Goal: Task Accomplishment & Management: Manage account settings

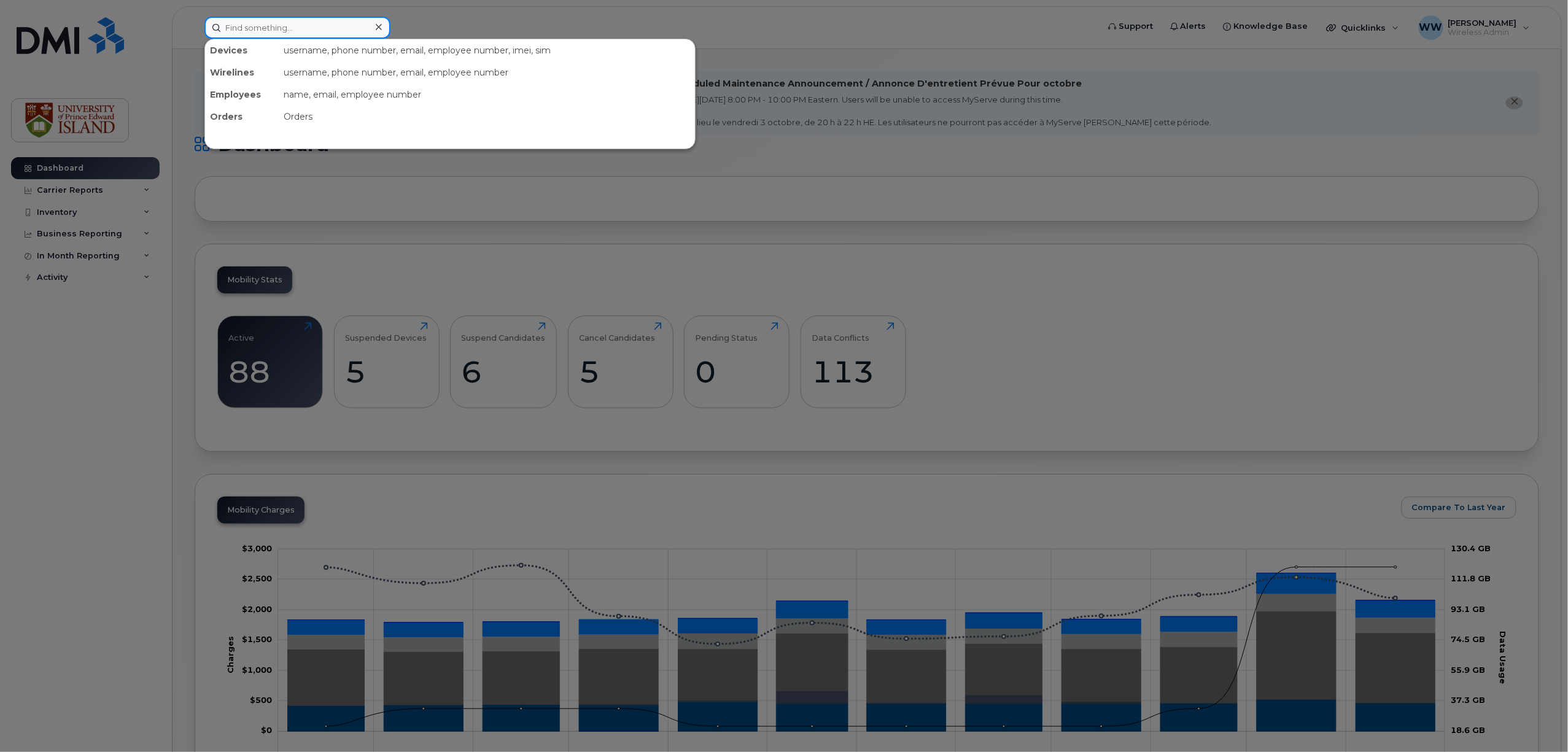
click at [312, 23] on input at bounding box center [298, 28] width 186 height 22
type input "l"
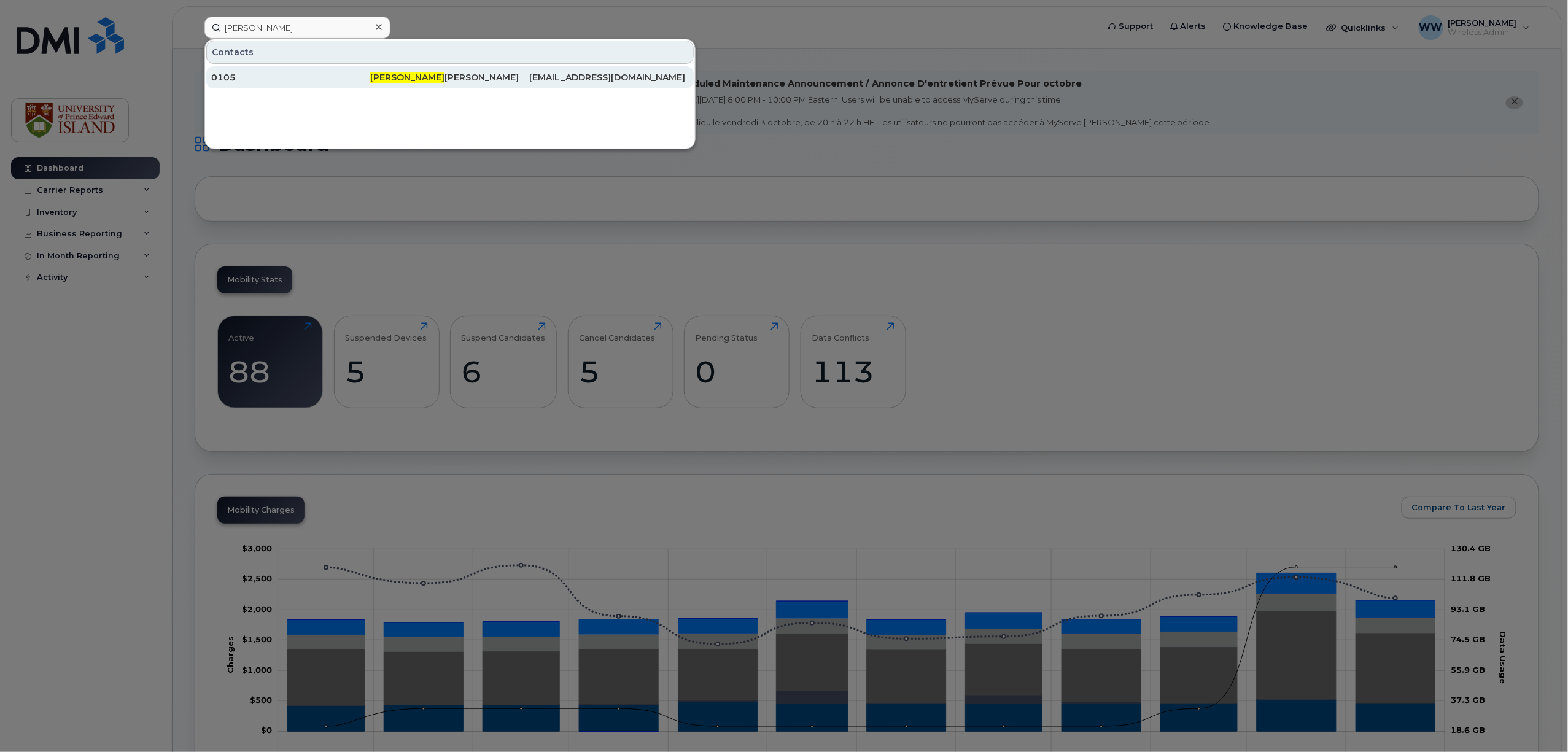
click at [385, 81] on span "Kathy" at bounding box center [407, 77] width 74 height 11
click at [71, 210] on div at bounding box center [784, 376] width 1568 height 752
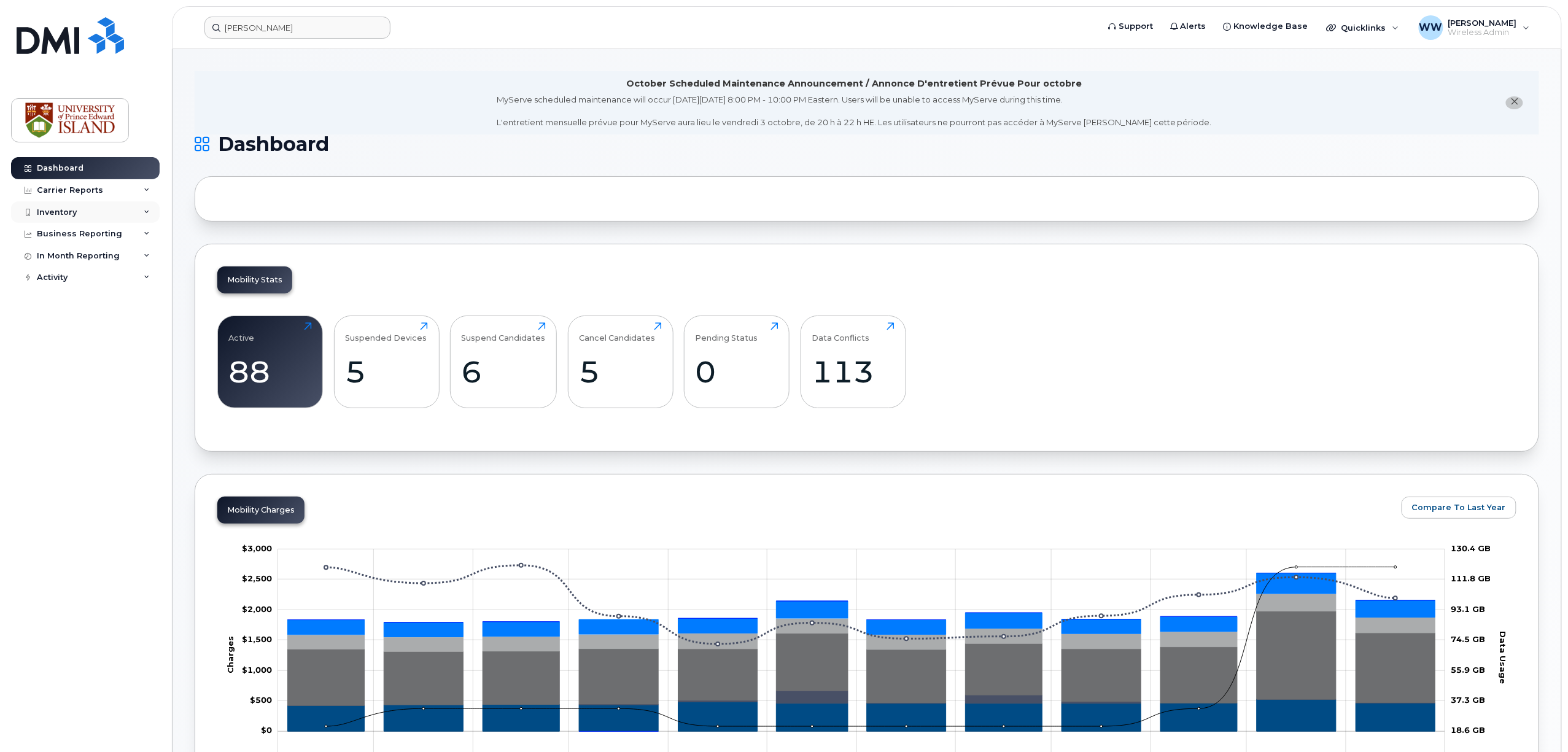
click at [69, 213] on div "Inventory" at bounding box center [57, 213] width 40 height 10
click at [77, 234] on div "Mobility Devices" at bounding box center [76, 234] width 69 height 11
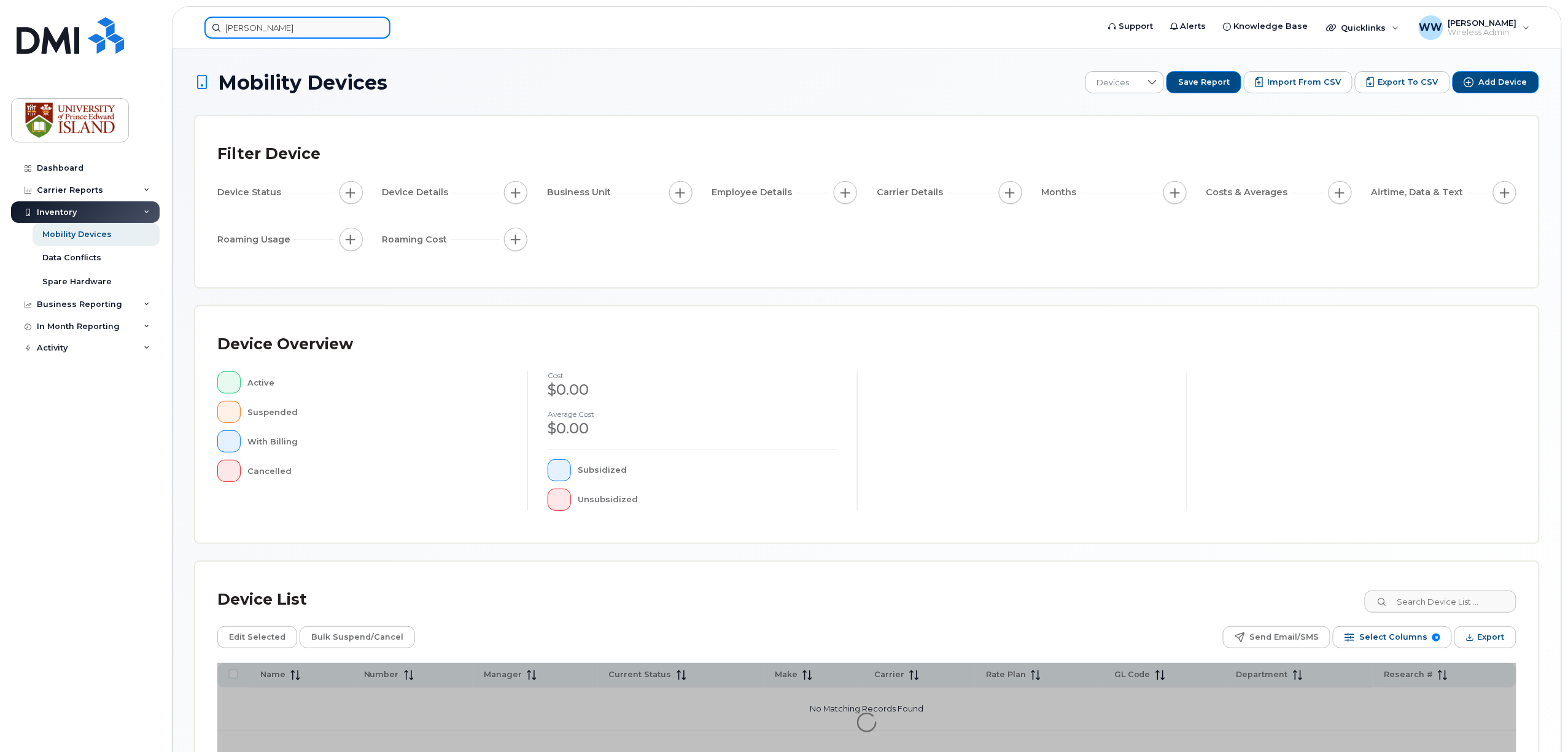
click at [309, 26] on input "kathy" at bounding box center [298, 28] width 186 height 22
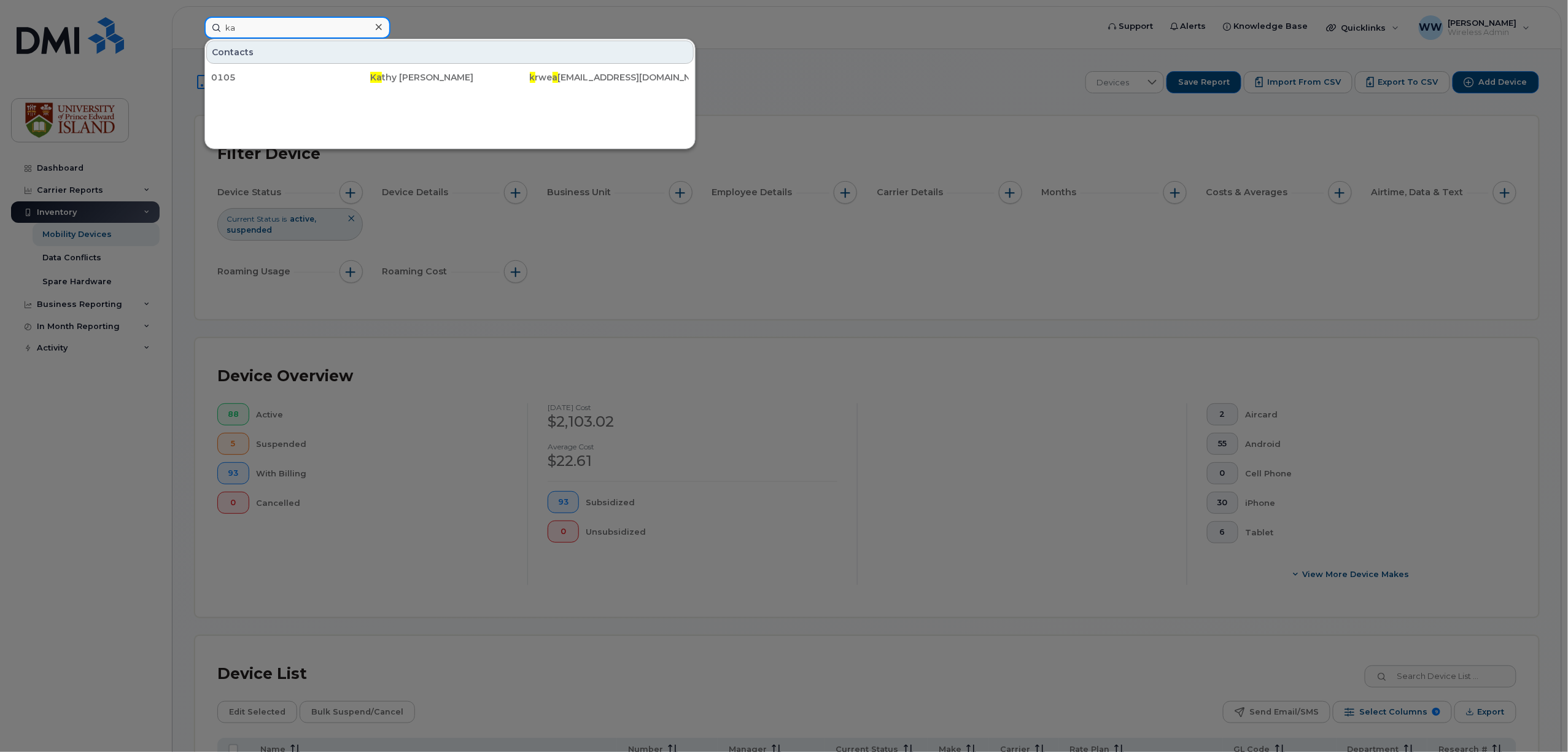
type input "k"
type input "lin"
click at [70, 238] on div at bounding box center [784, 376] width 1568 height 752
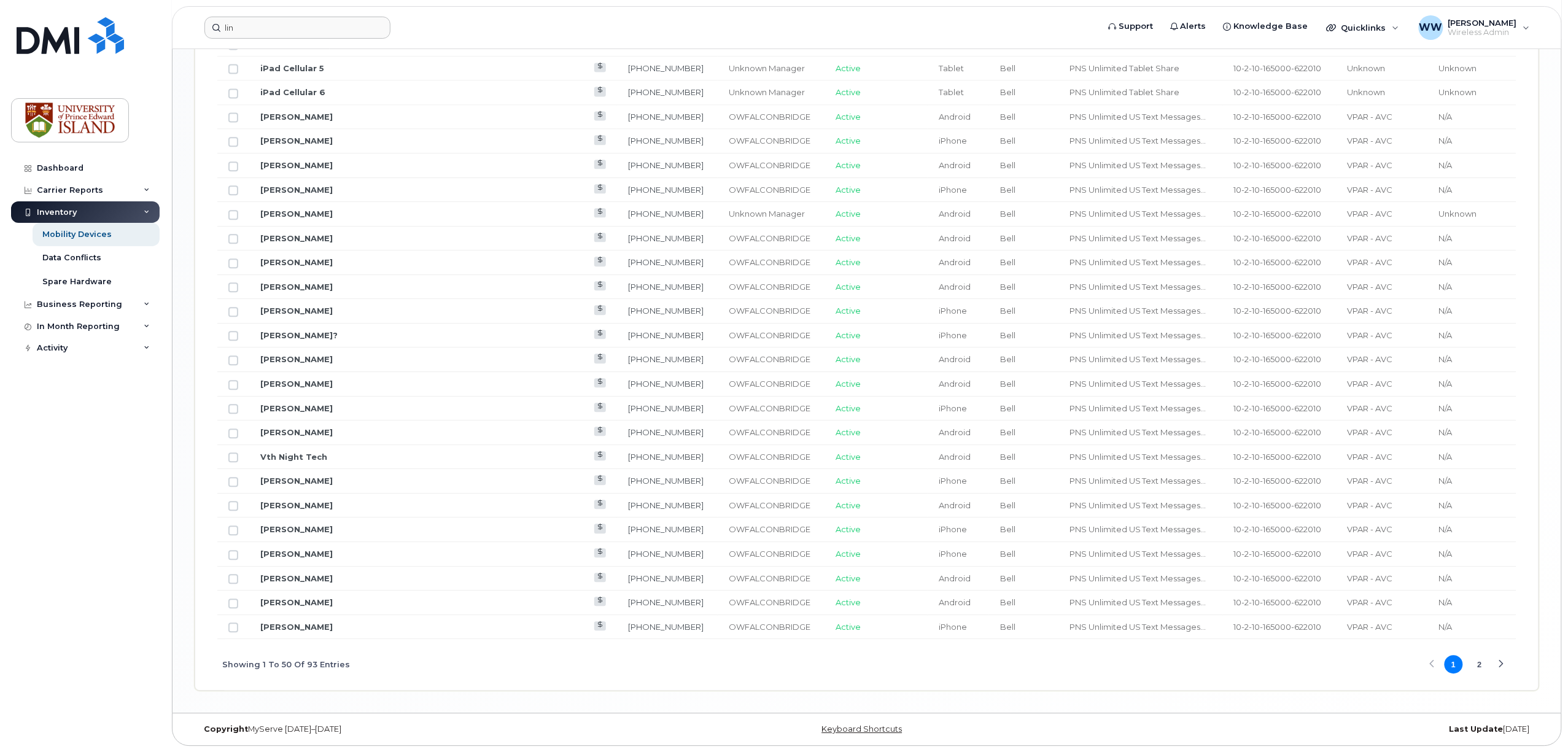
scroll to position [1348, 0]
click at [1478, 665] on button "2" at bounding box center [1479, 664] width 18 height 18
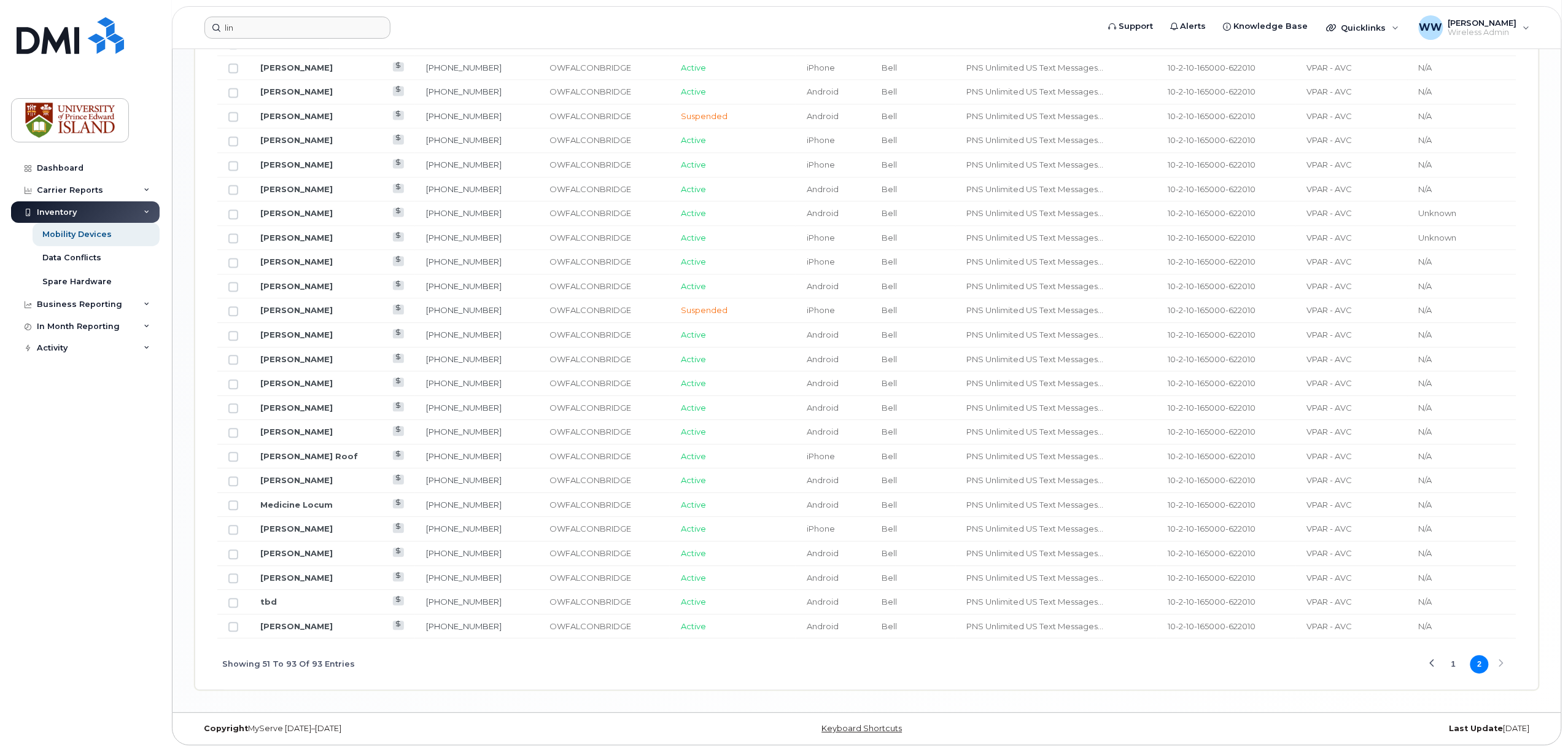
scroll to position [1177, 0]
click at [1433, 666] on div "Previous Page" at bounding box center [1432, 664] width 8 height 8
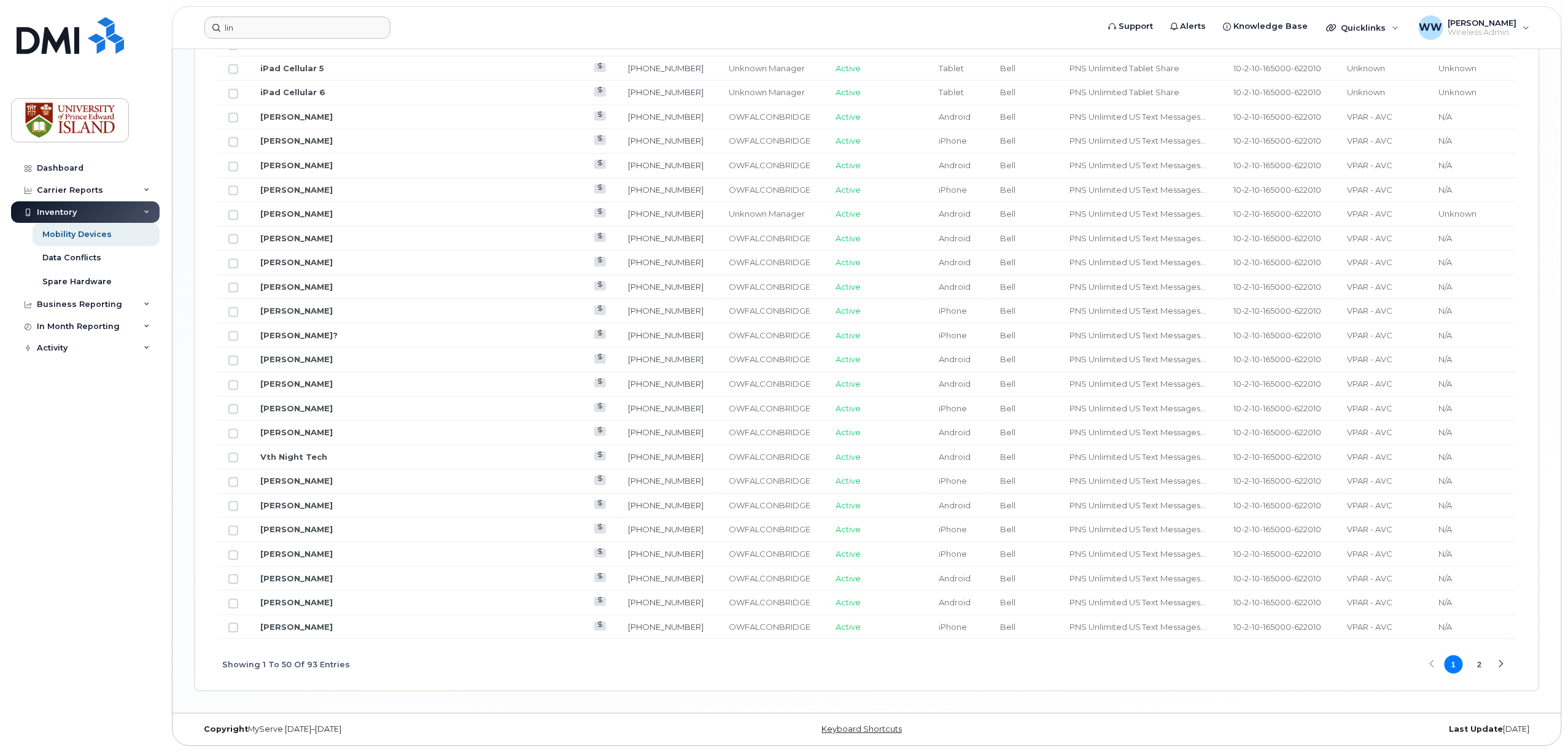
scroll to position [1348, 0]
click at [300, 333] on link "kathryn Grayston?" at bounding box center [299, 336] width 77 height 10
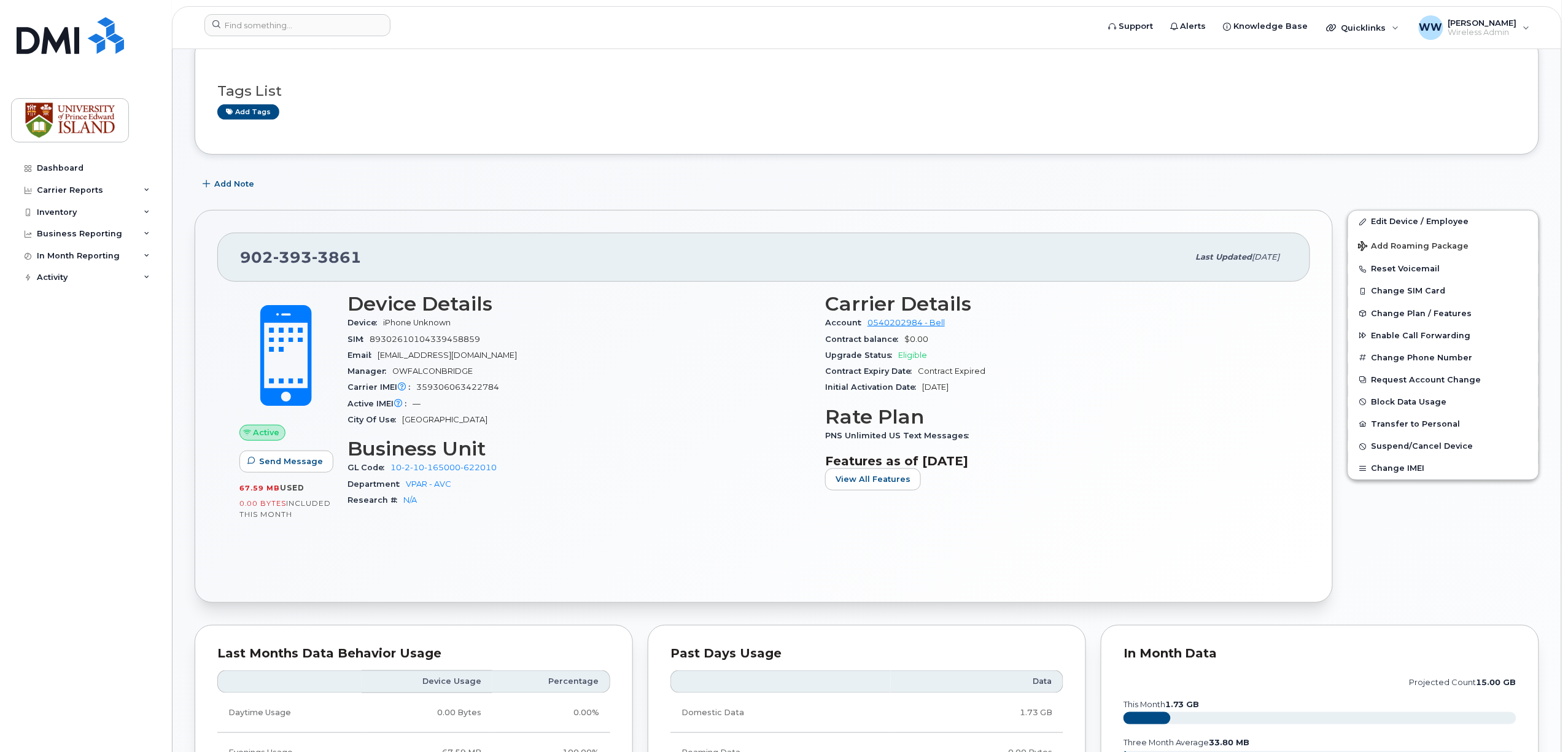
scroll to position [328, 0]
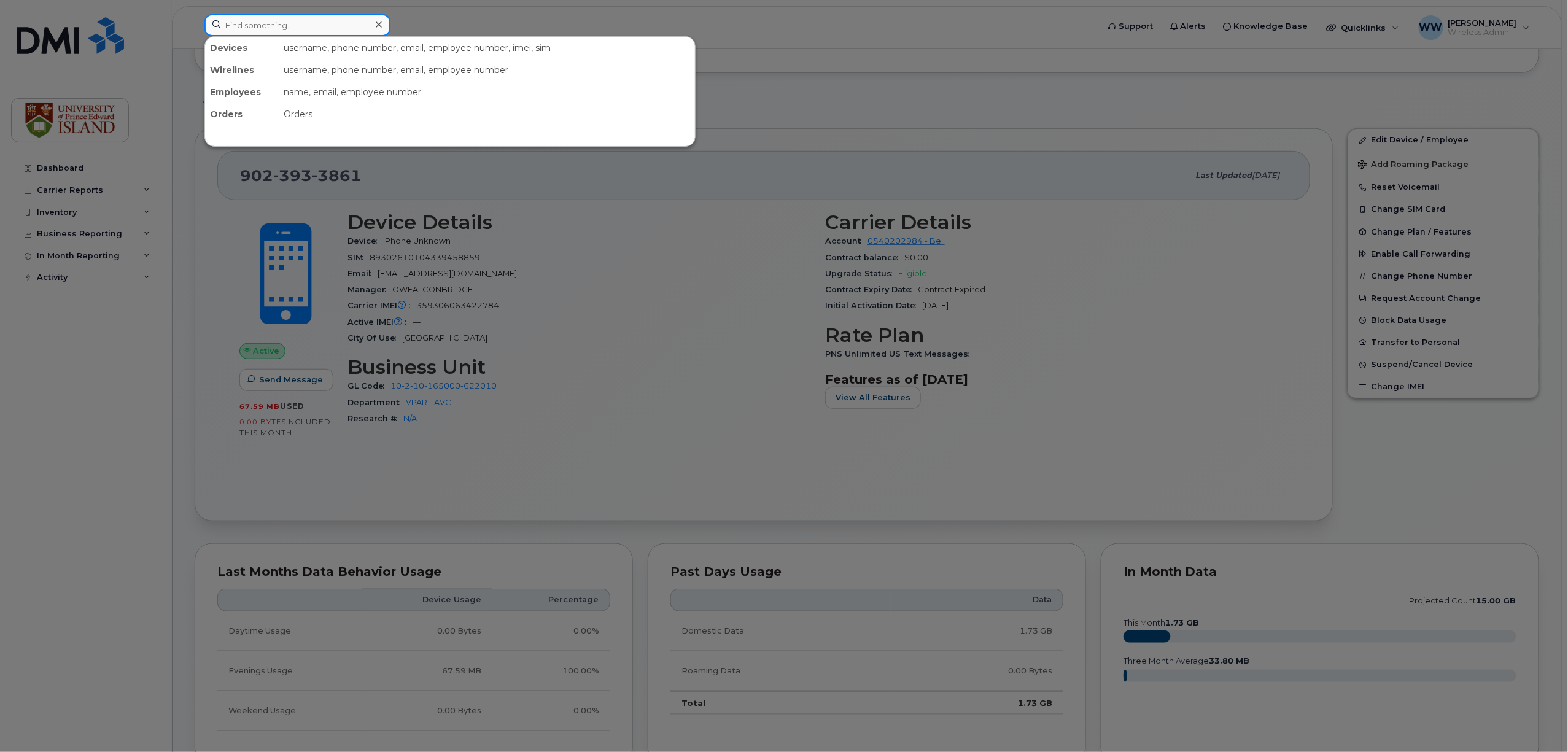
click at [266, 28] on input at bounding box center [298, 25] width 186 height 22
click at [245, 22] on input "213=0628" at bounding box center [298, 25] width 186 height 22
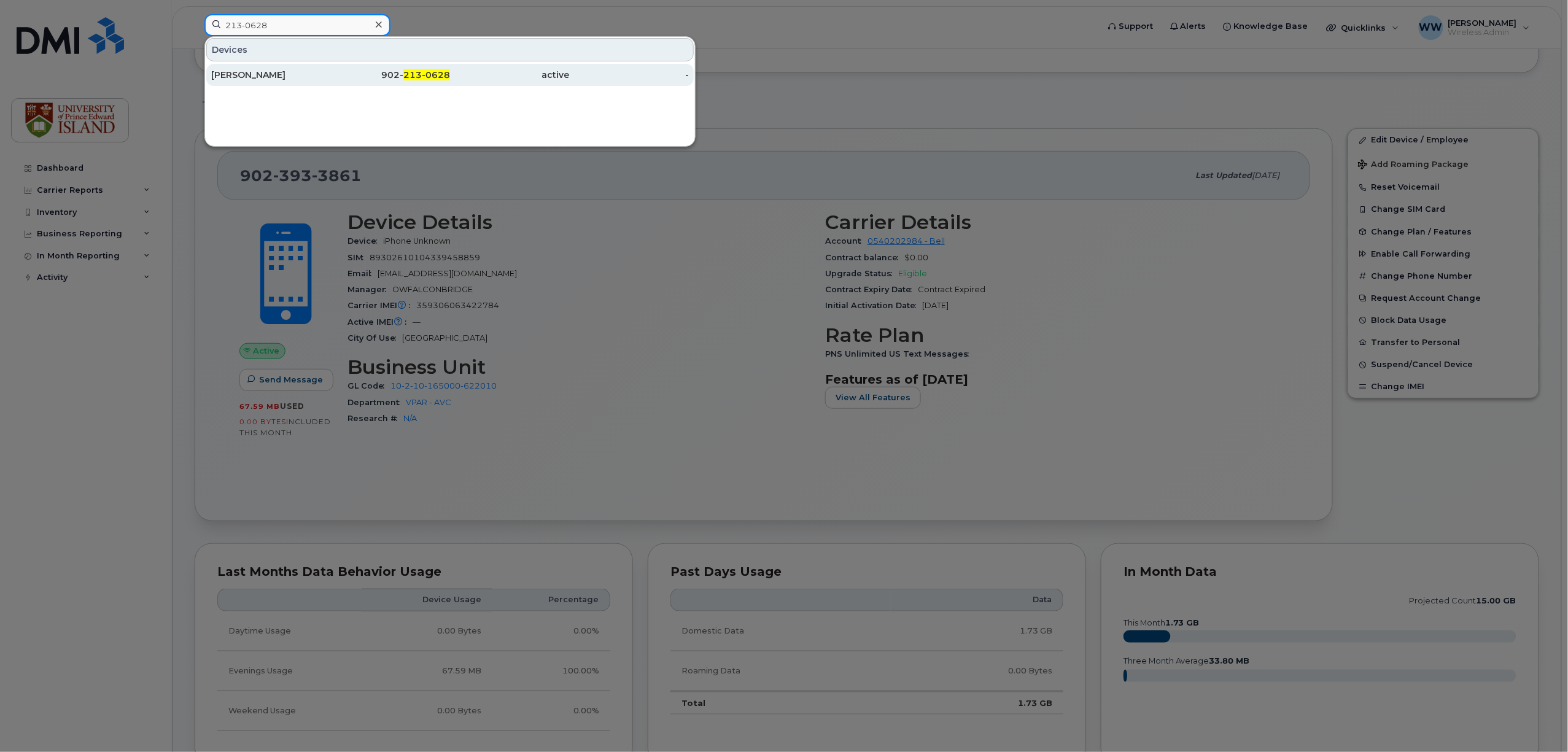
type input "213-0628"
click at [251, 77] on div "Kathryn Grayston" at bounding box center [271, 75] width 120 height 12
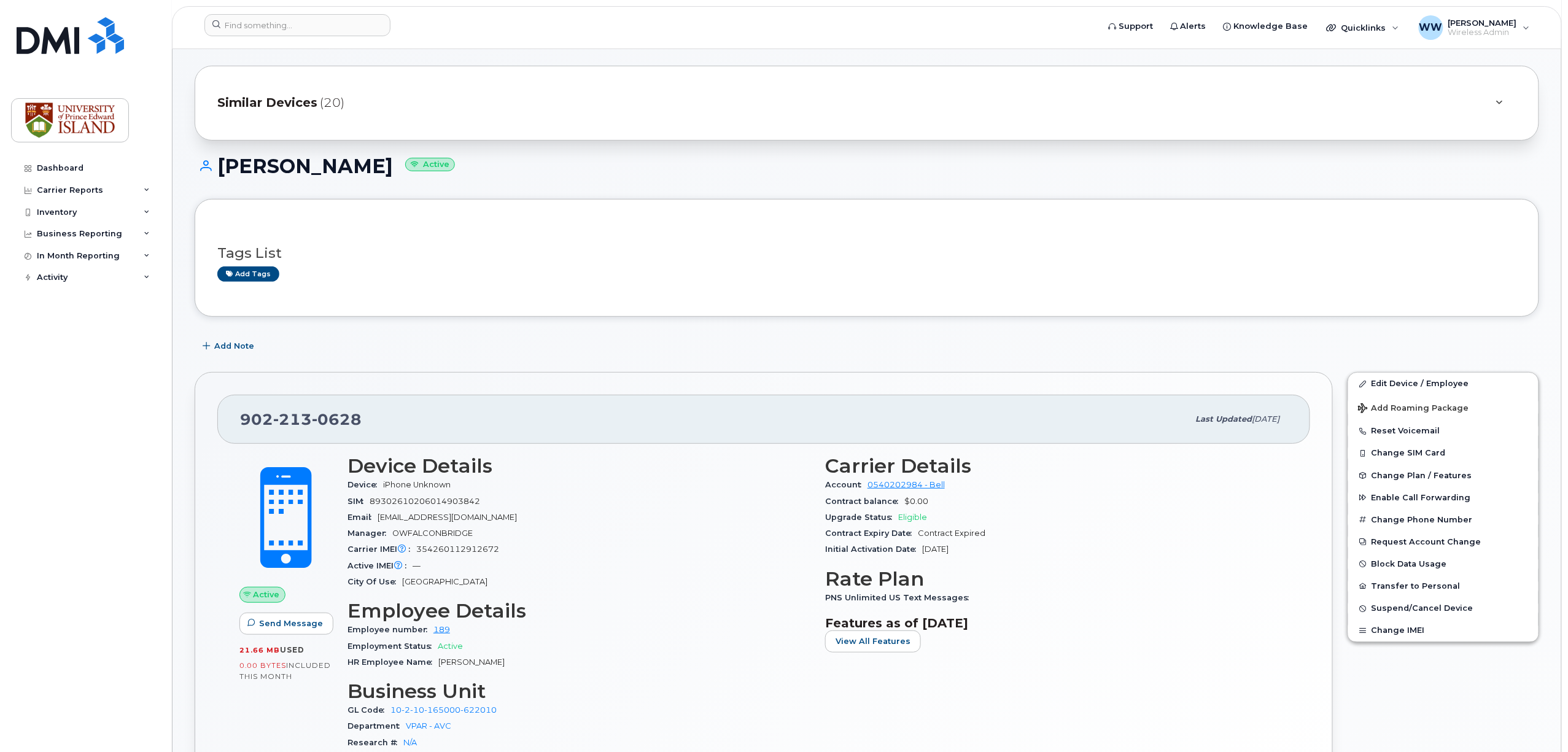
scroll to position [82, 0]
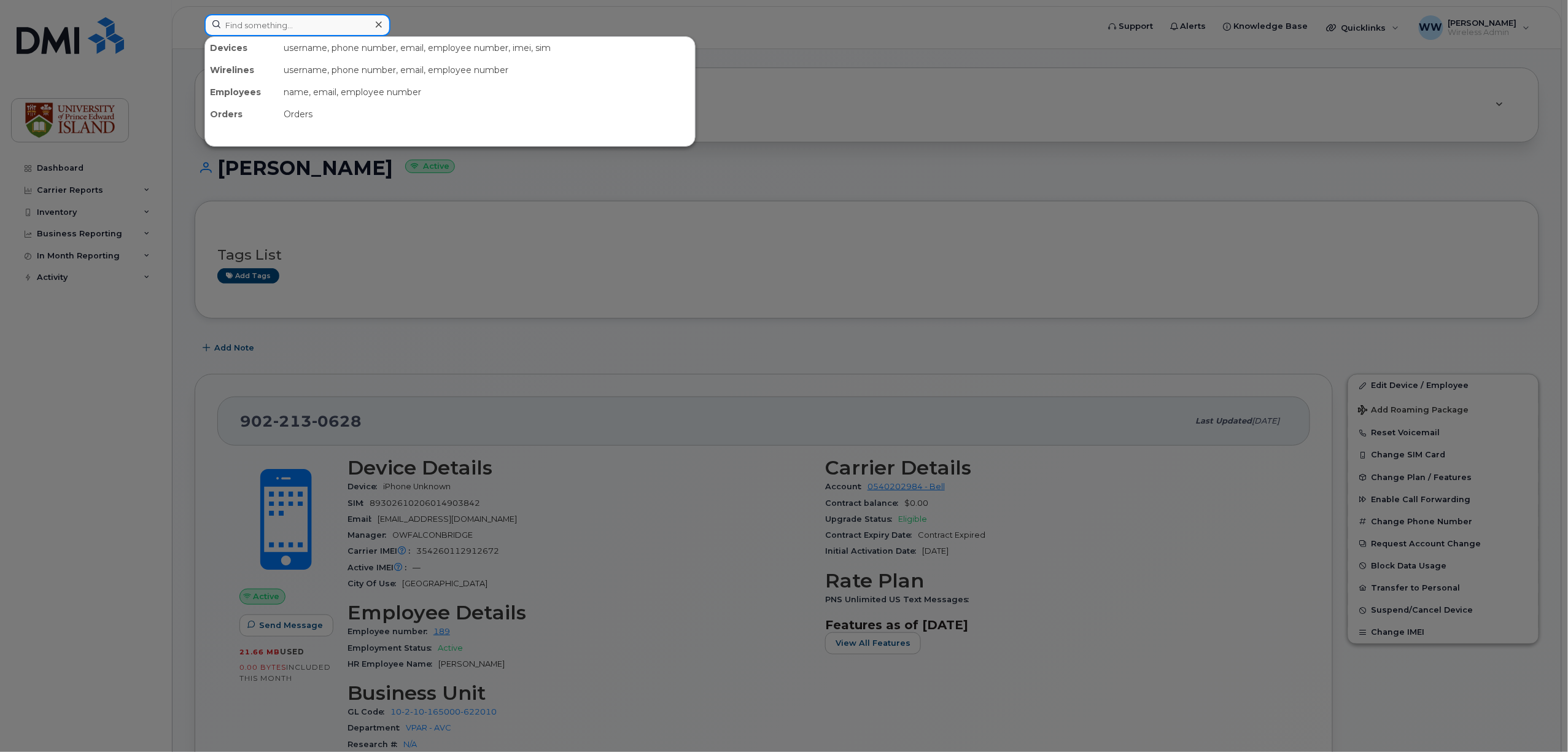
click at [261, 23] on input at bounding box center [298, 25] width 186 height 22
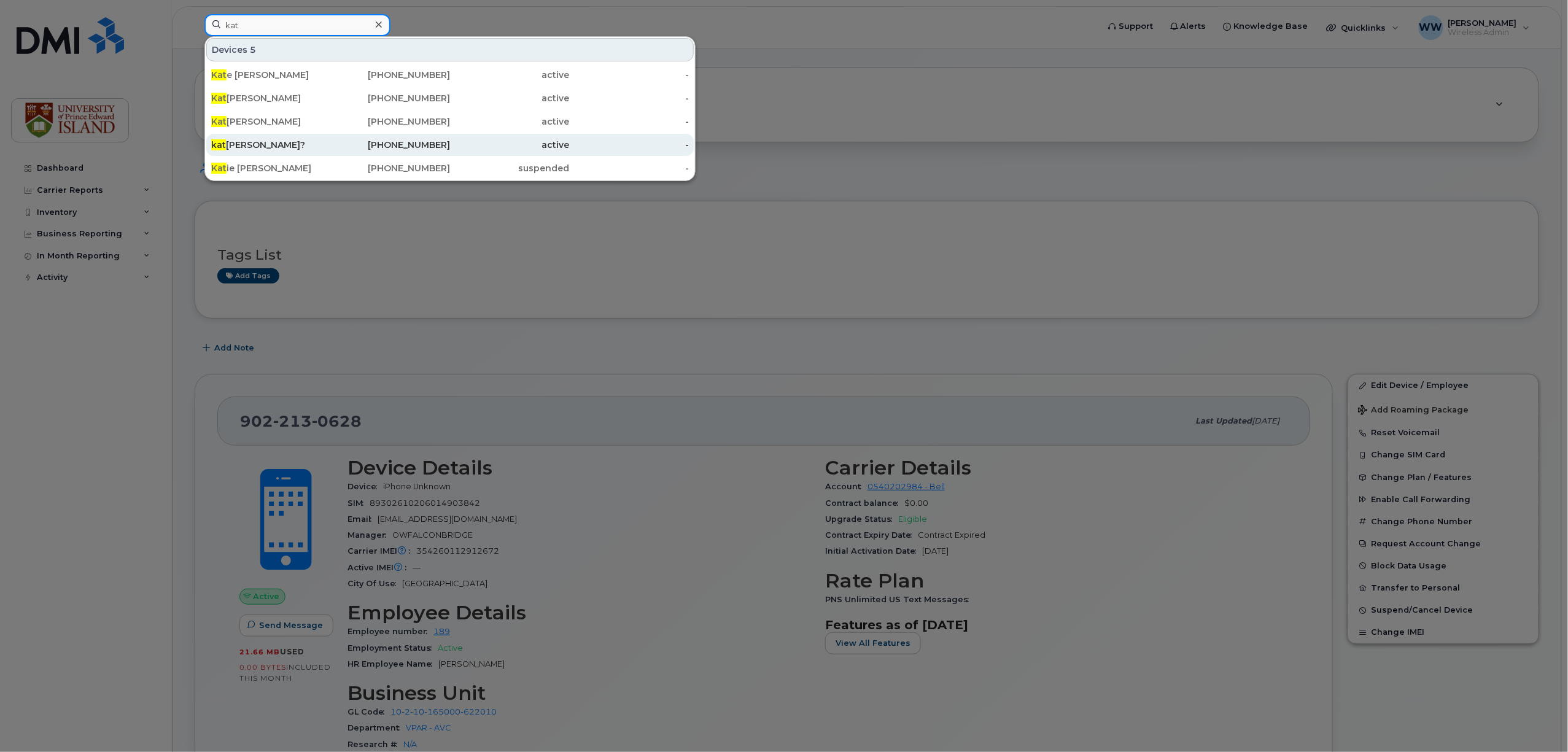
type input "kat"
click at [269, 148] on div "kat hryn Grayston?" at bounding box center [271, 145] width 120 height 12
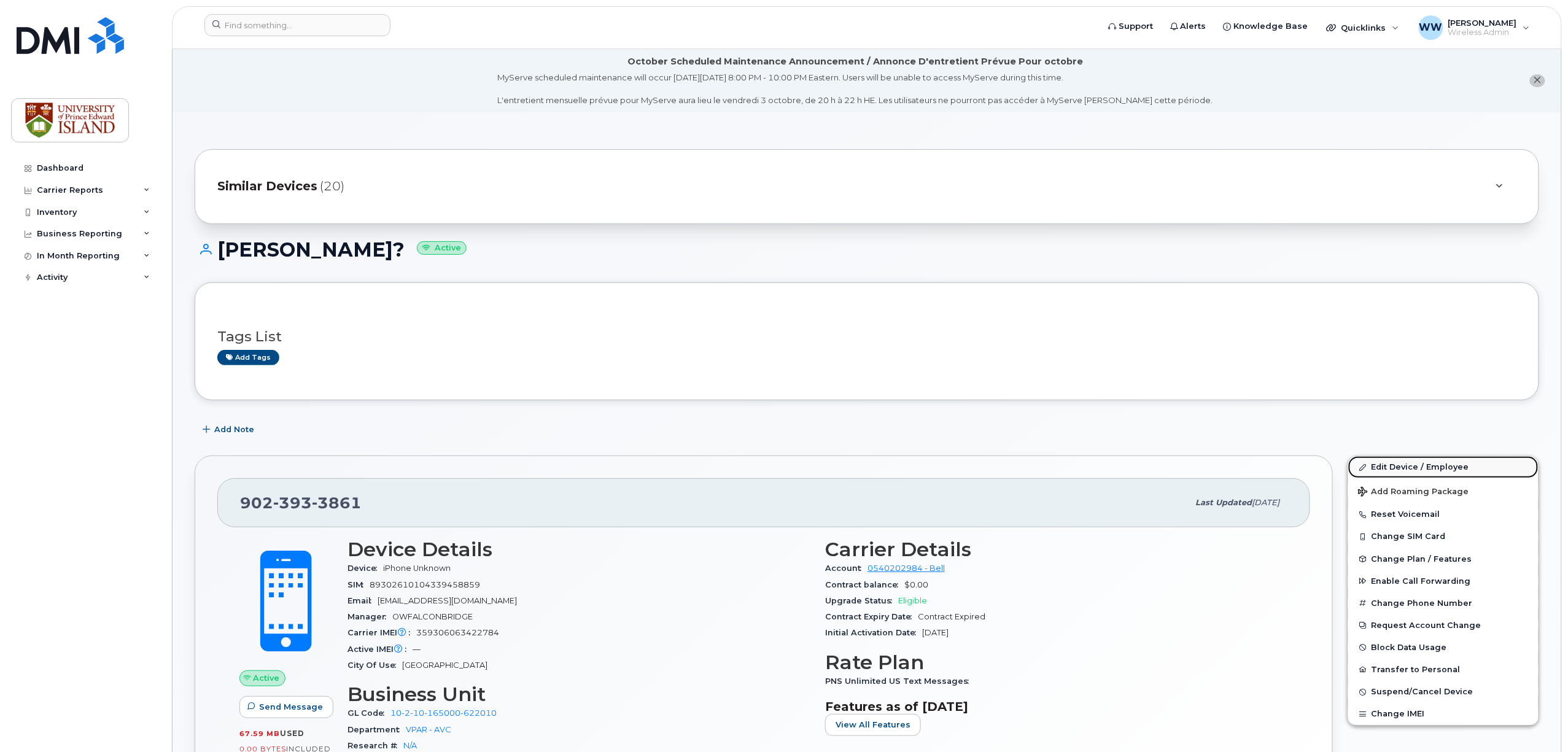
click at [1394, 469] on link "Edit Device / Employee" at bounding box center [1443, 467] width 191 height 22
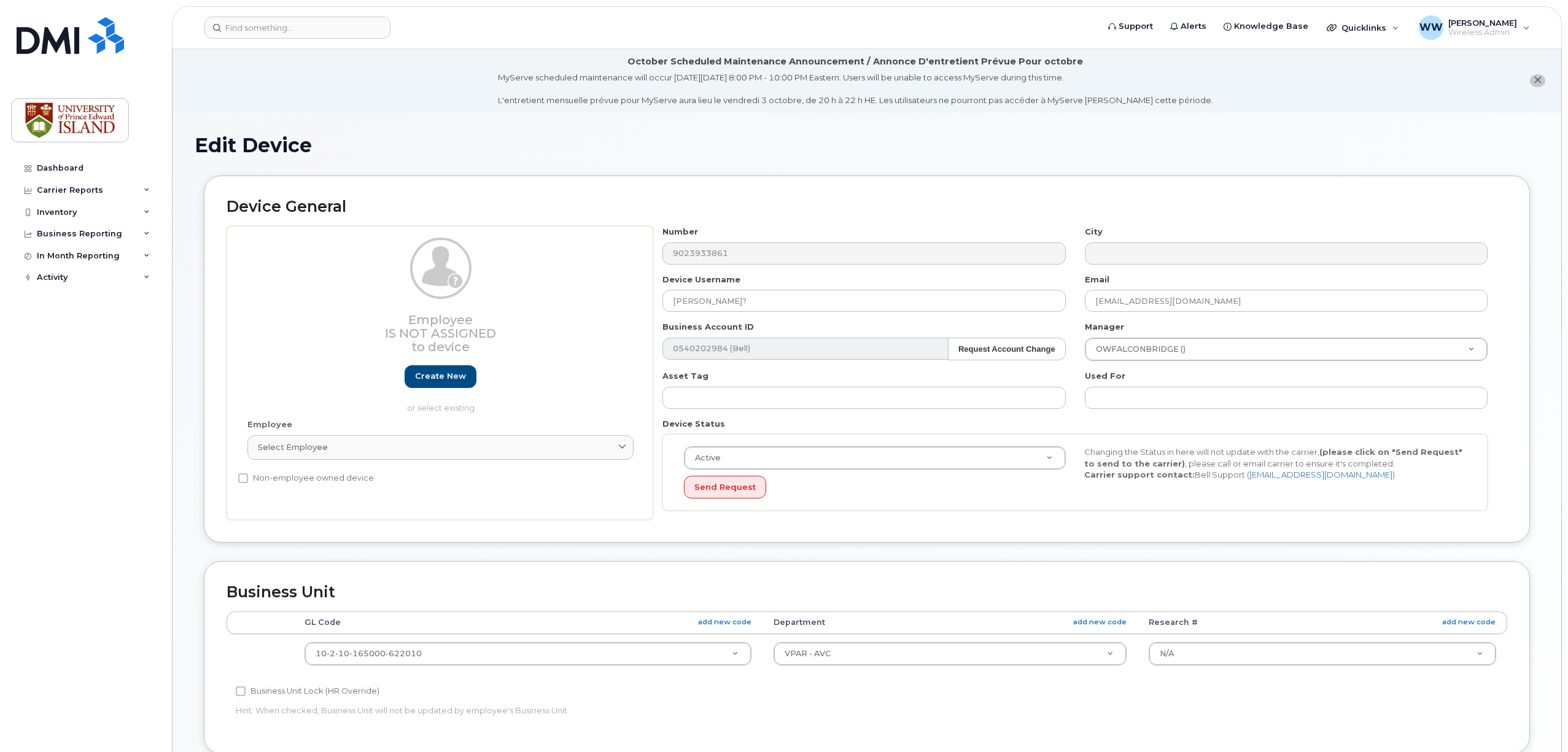
select select "2042298"
select select "2042284"
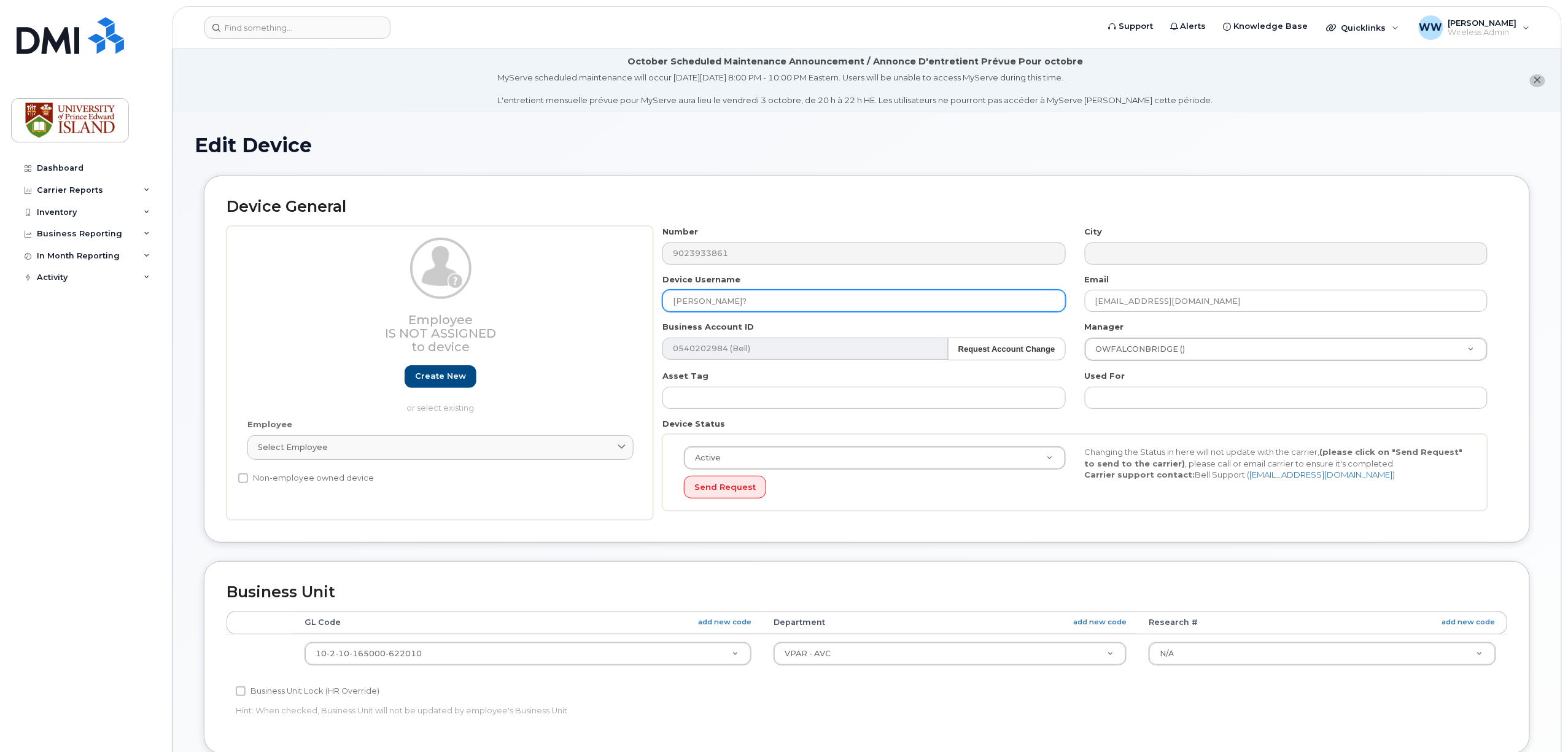
drag, startPoint x: 733, startPoint y: 299, endPoint x: 588, endPoint y: 298, distance: 145.0
click at [588, 298] on div "Employee Is not assigned to device Create new or select existing Employee Selec…" at bounding box center [867, 373] width 1280 height 294
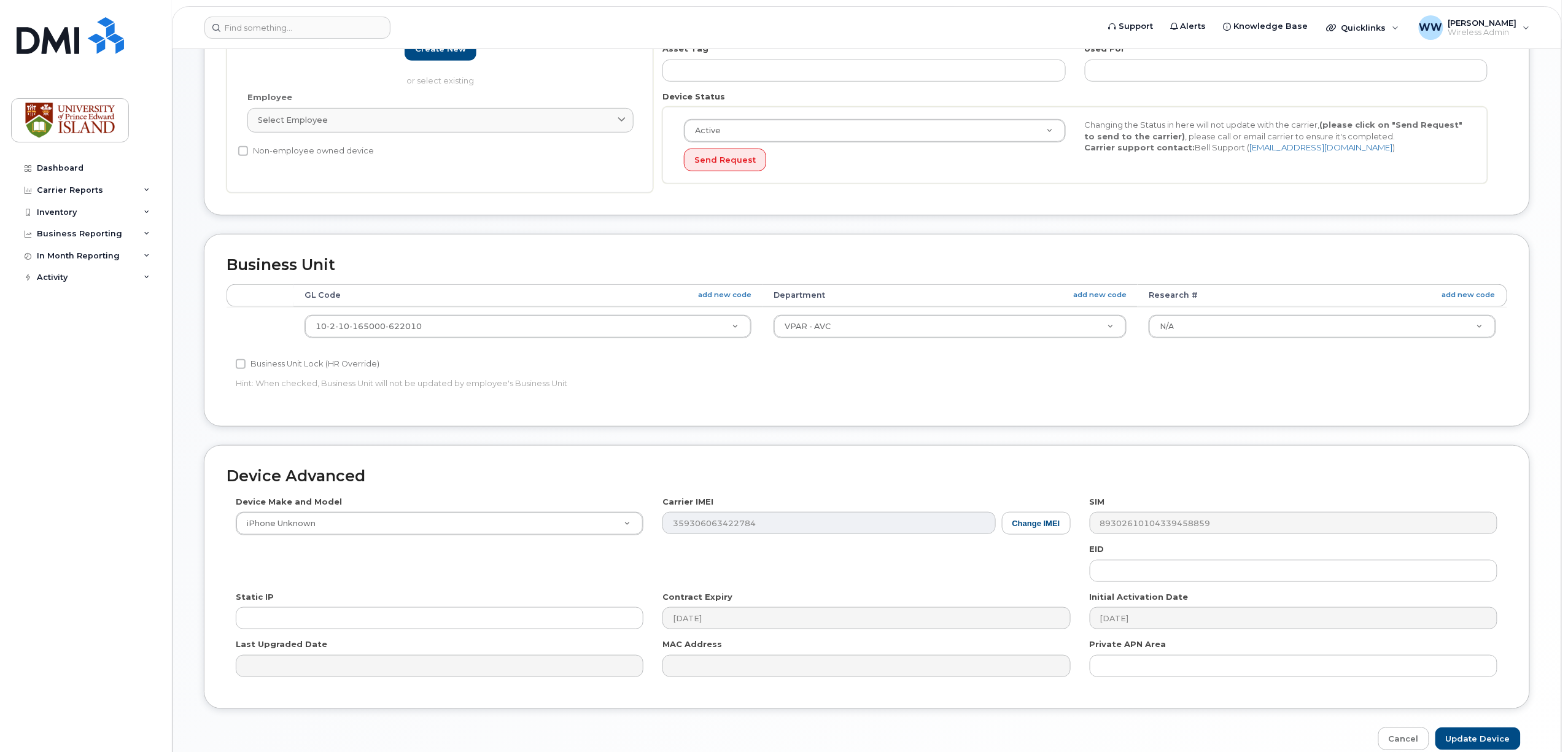
scroll to position [391, 0]
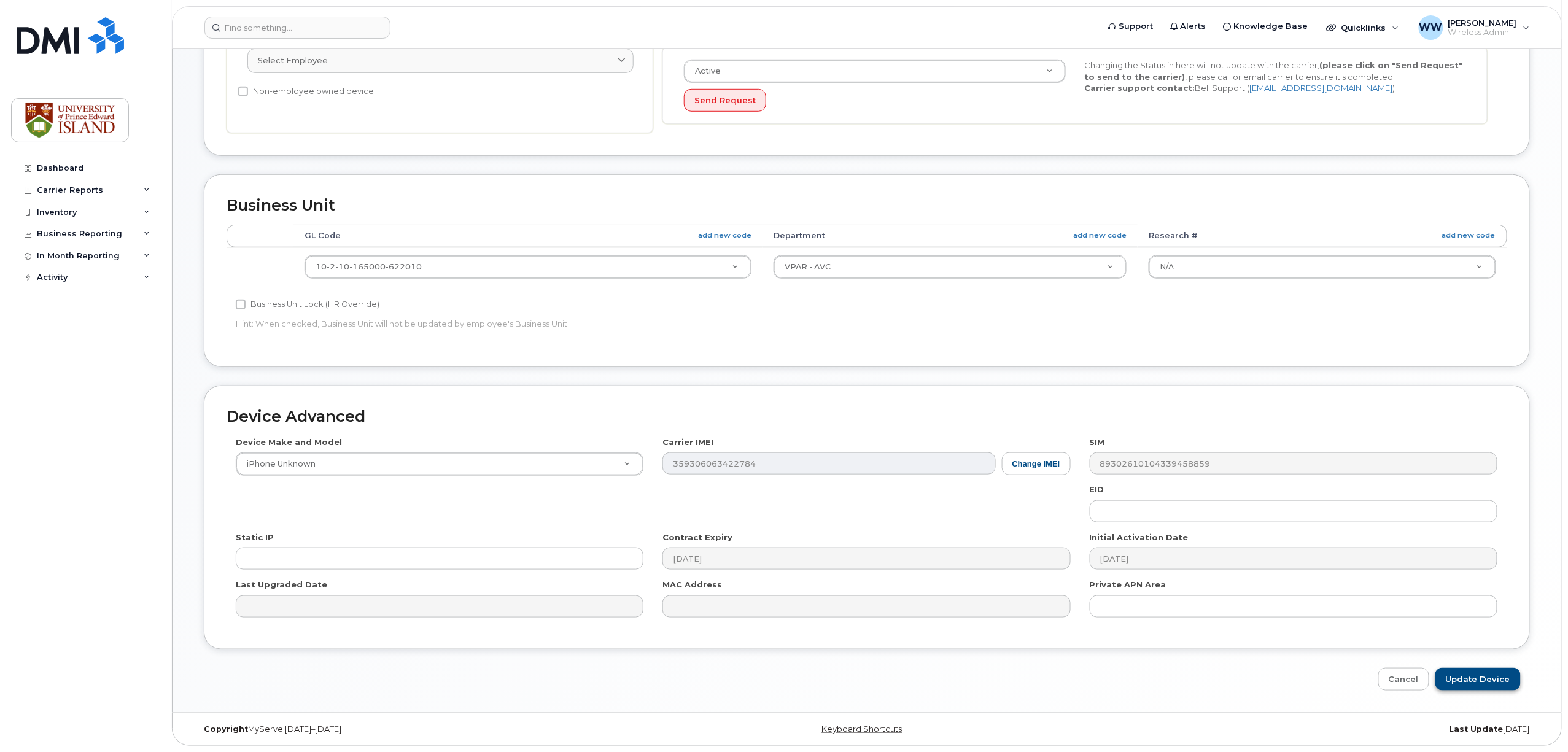
type input "??"
click at [1485, 682] on input "Update Device" at bounding box center [1477, 679] width 85 height 23
type input "Saving..."
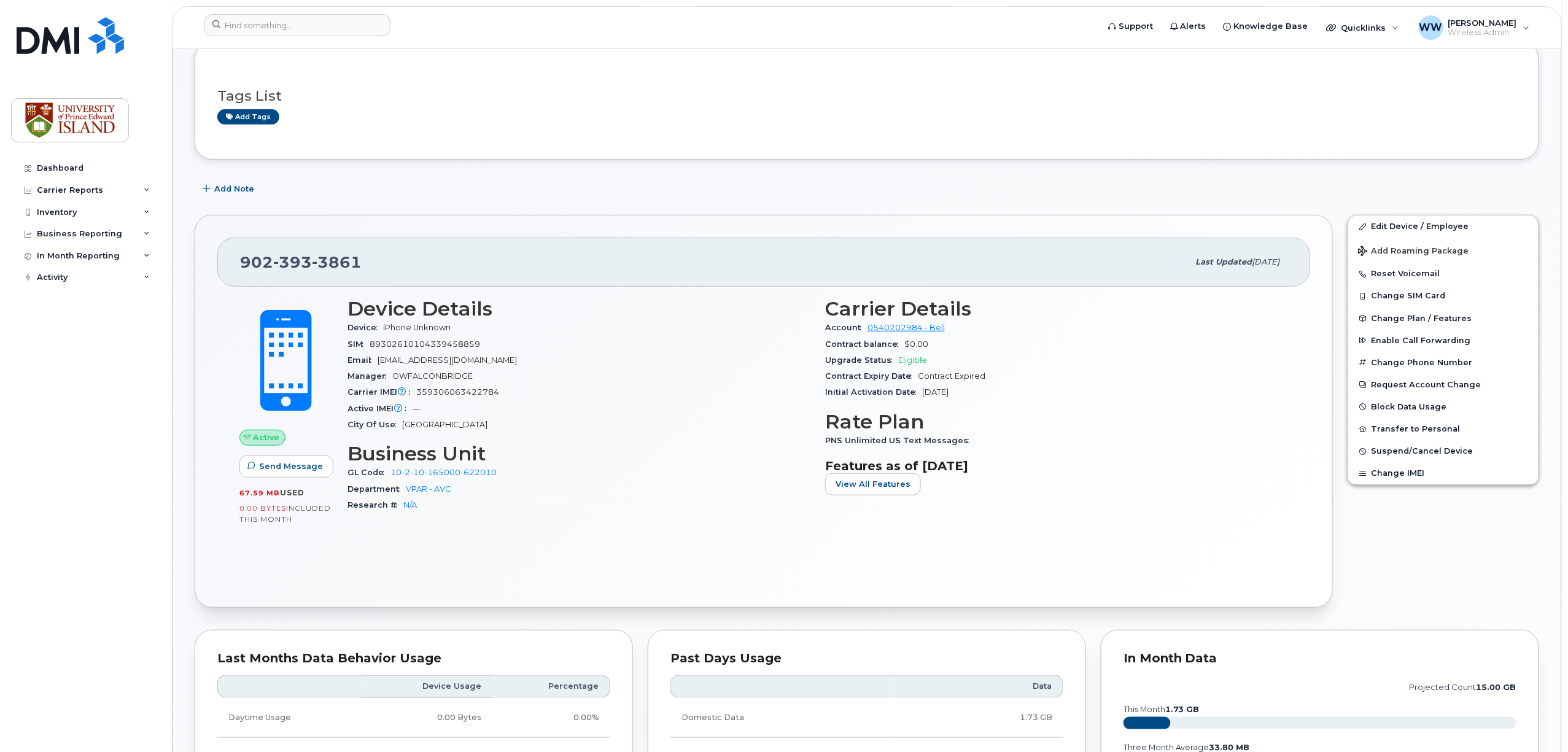
scroll to position [246, 0]
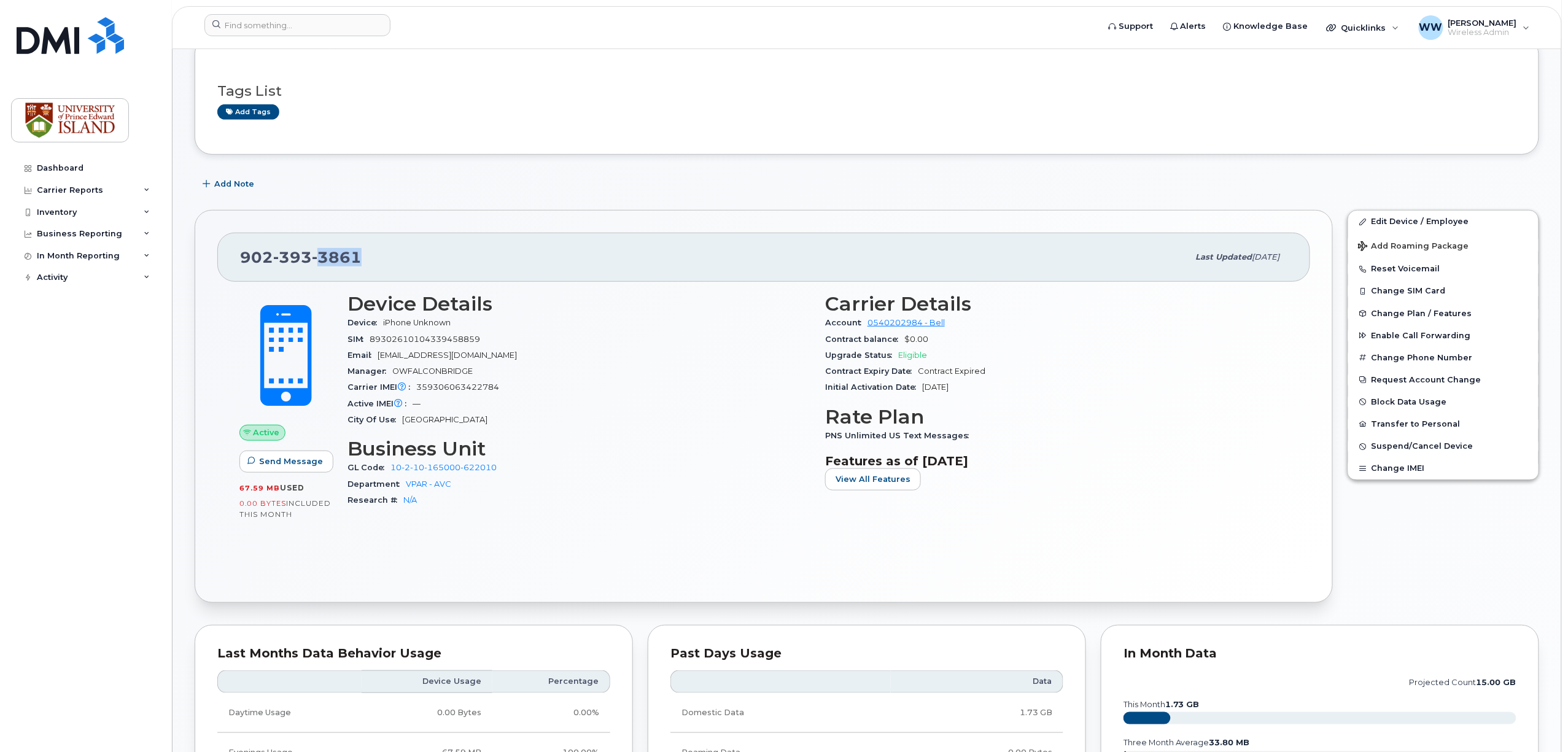
drag, startPoint x: 361, startPoint y: 258, endPoint x: 318, endPoint y: 261, distance: 43.1
click at [318, 261] on div "902 393 3861" at bounding box center [714, 258] width 949 height 26
click at [415, 261] on div "902 393 3861" at bounding box center [714, 258] width 949 height 26
drag, startPoint x: 387, startPoint y: 259, endPoint x: 227, endPoint y: 256, distance: 160.0
click at [227, 256] on div "902 393 3861 Last updated Sep 29, 2025" at bounding box center [764, 257] width 1093 height 49
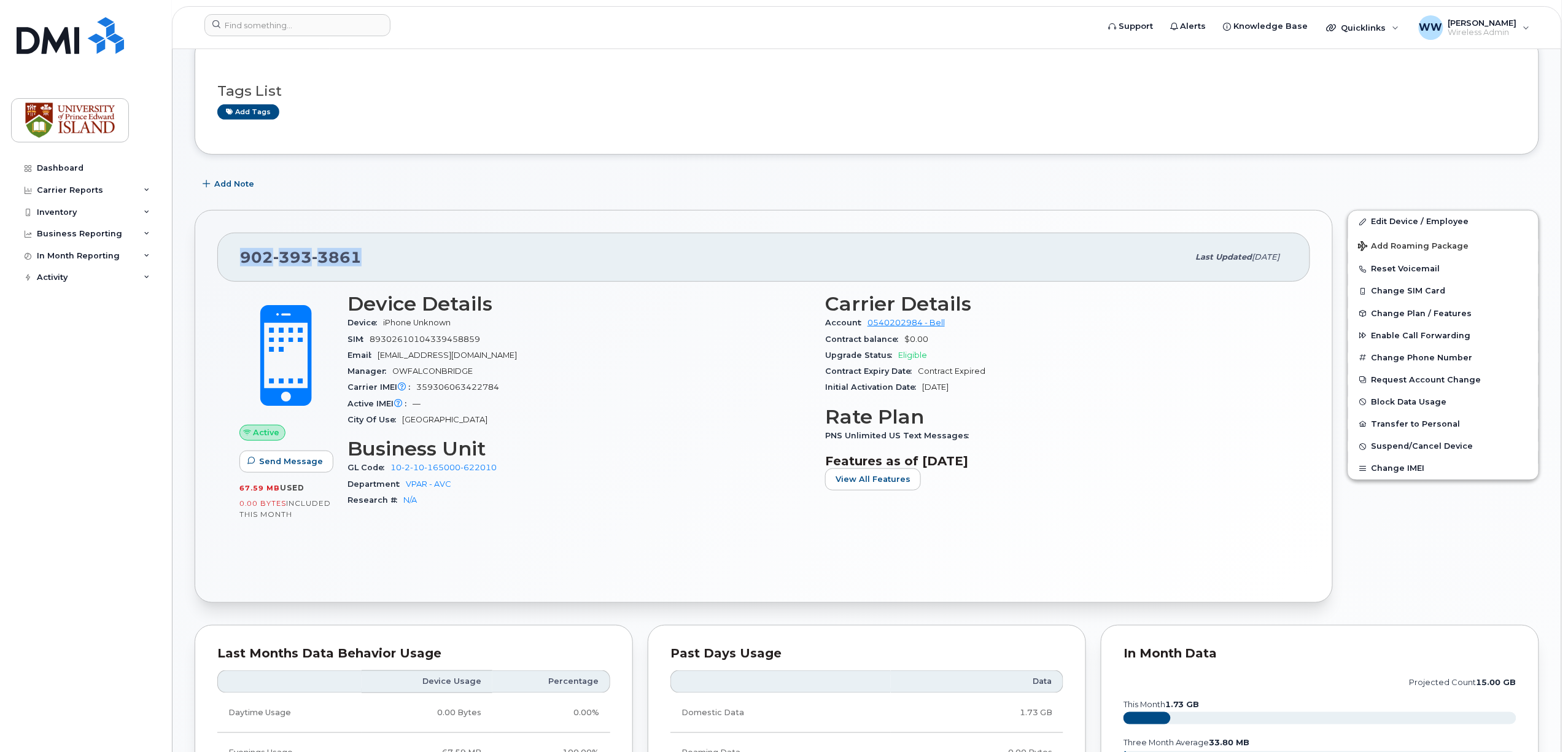
copy span "902 393 3861"
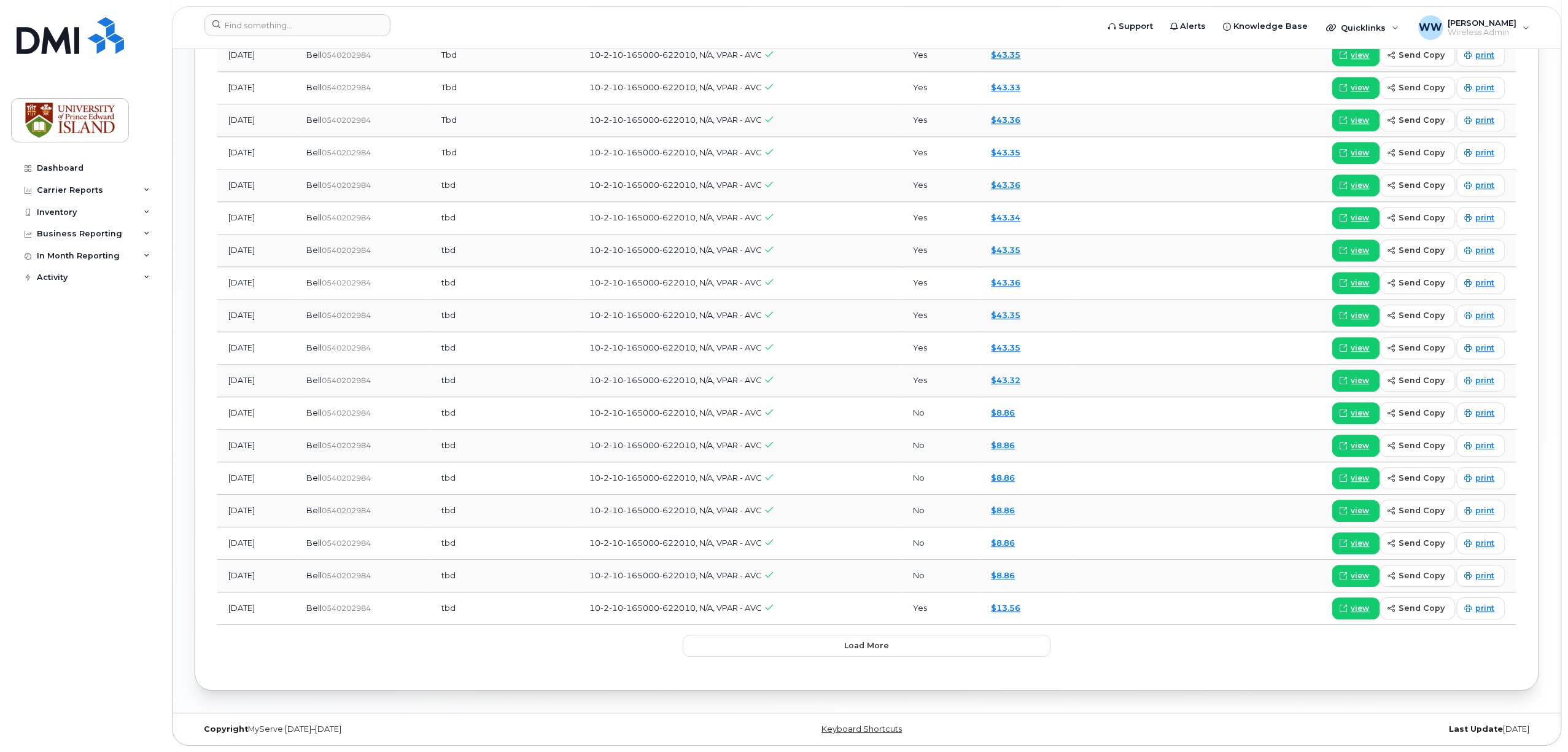
scroll to position [1394, 0]
click at [864, 651] on span "Load more" at bounding box center [867, 645] width 45 height 12
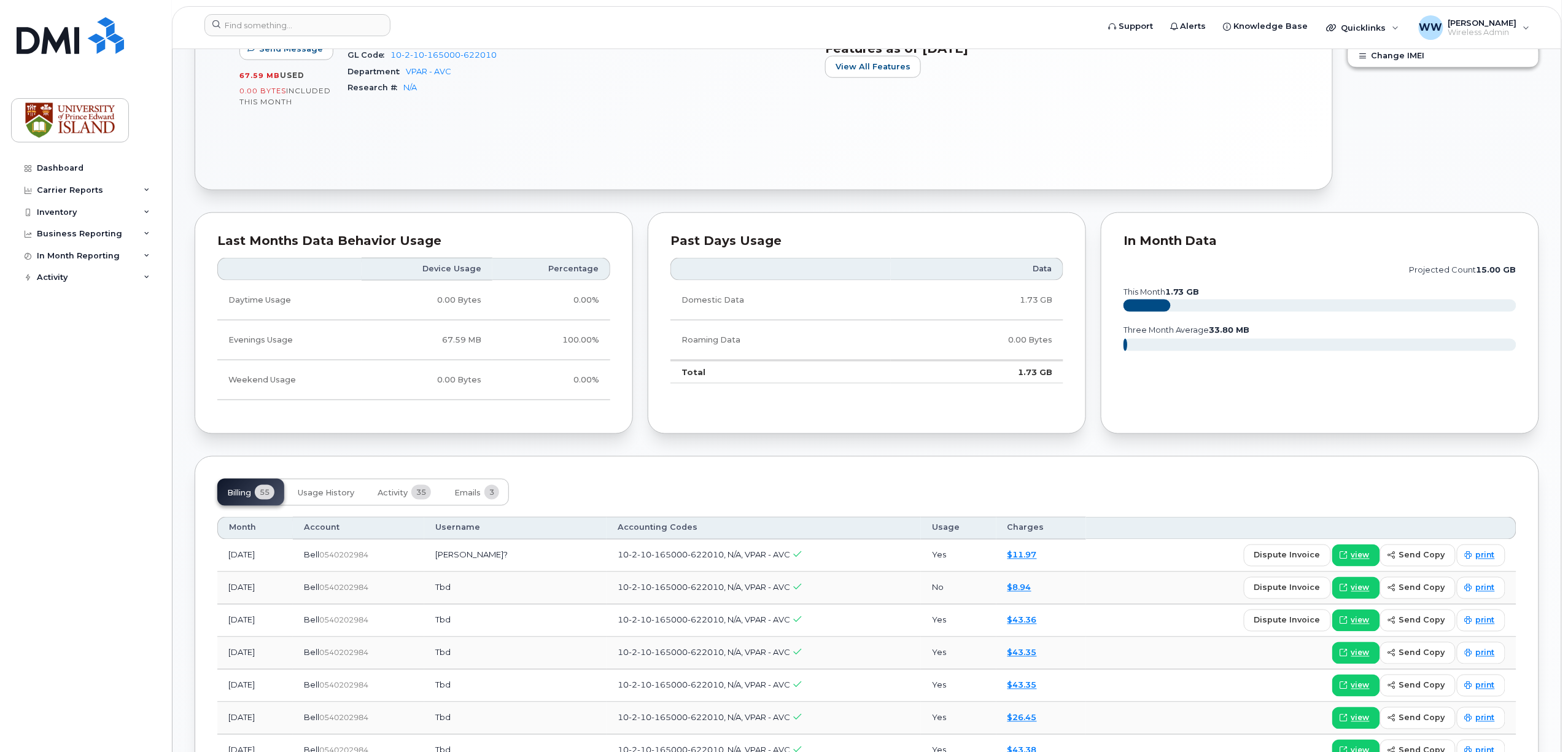
scroll to position [740, 0]
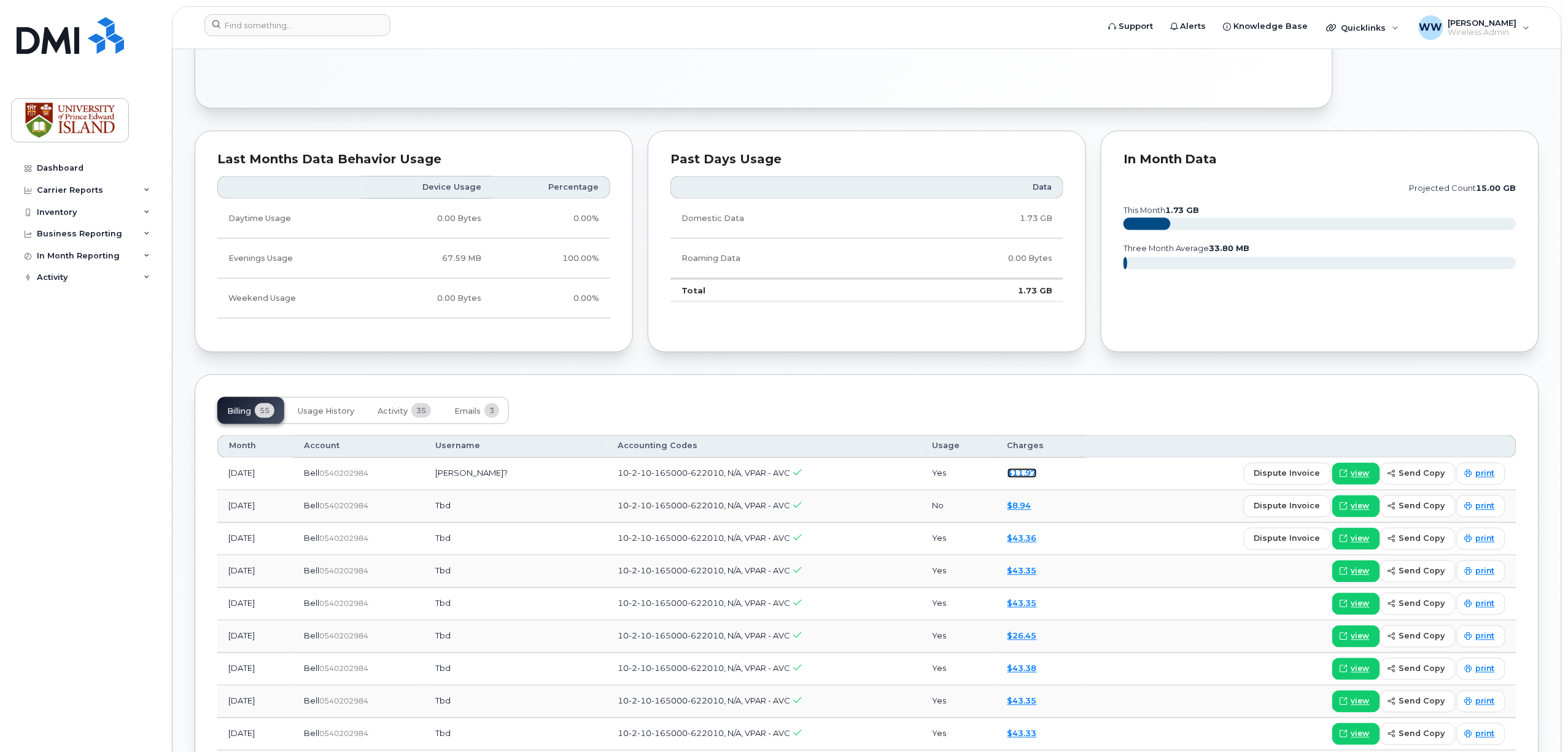
click at [1025, 475] on link "$11.97" at bounding box center [1023, 473] width 30 height 10
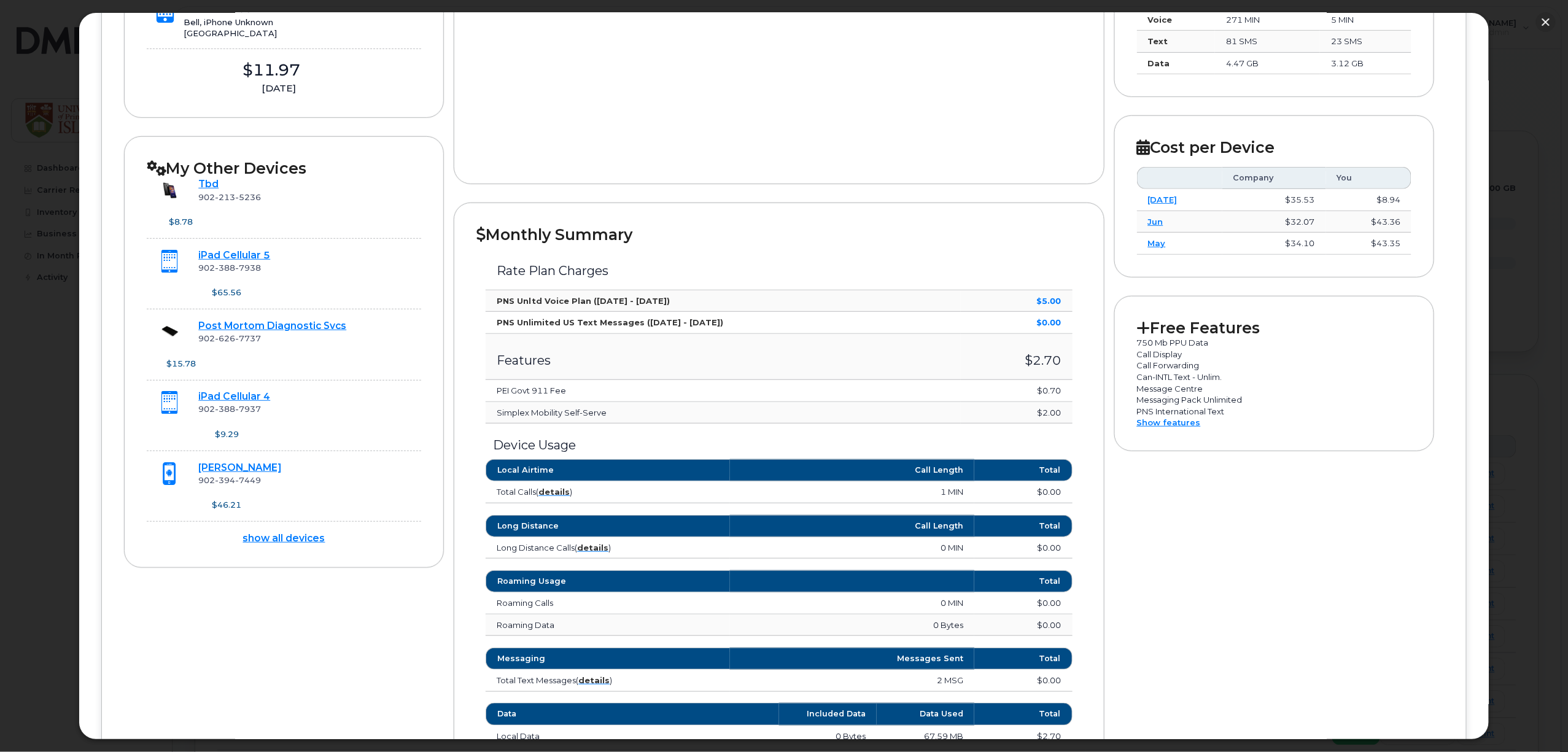
scroll to position [246, 0]
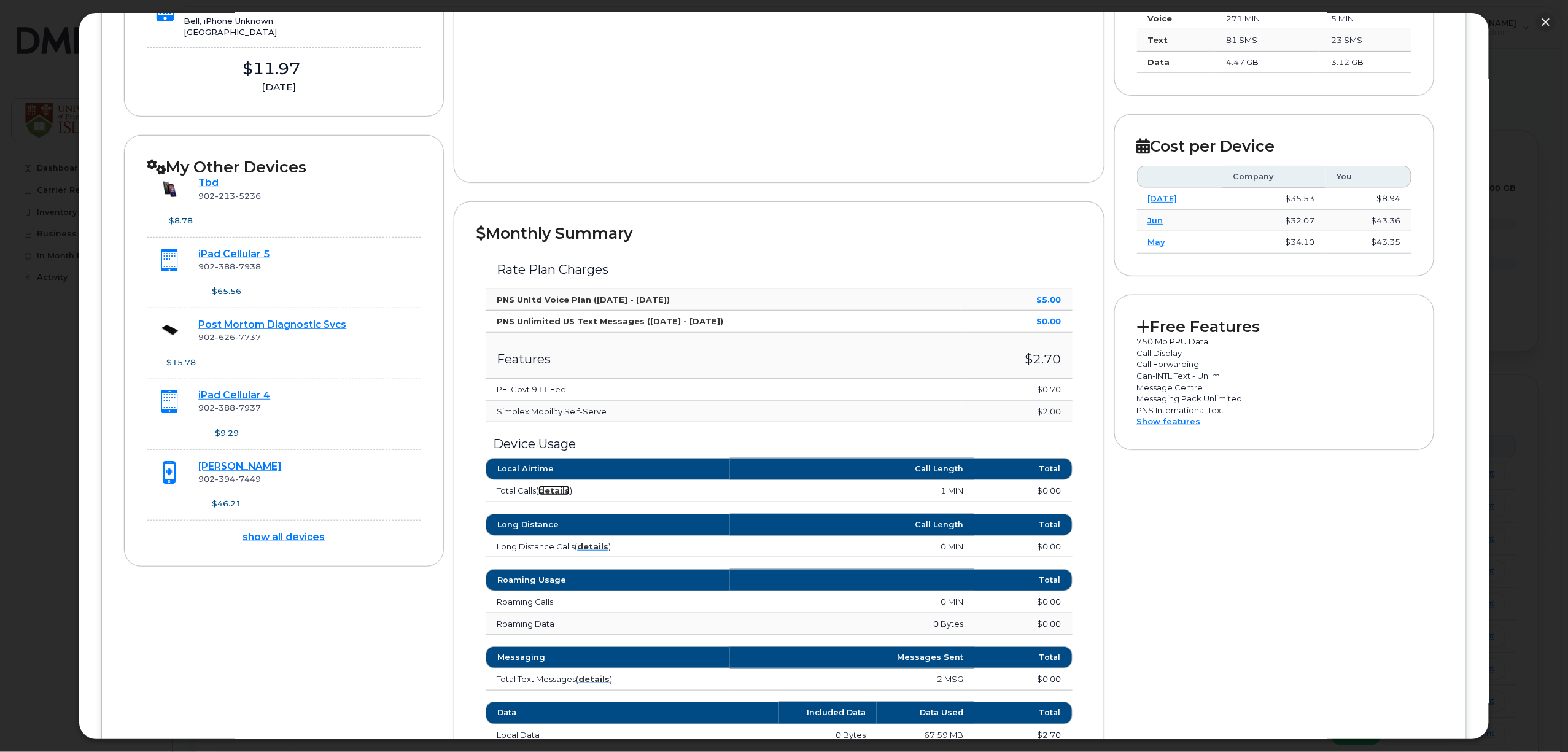
click at [553, 494] on strong "details" at bounding box center [553, 490] width 31 height 10
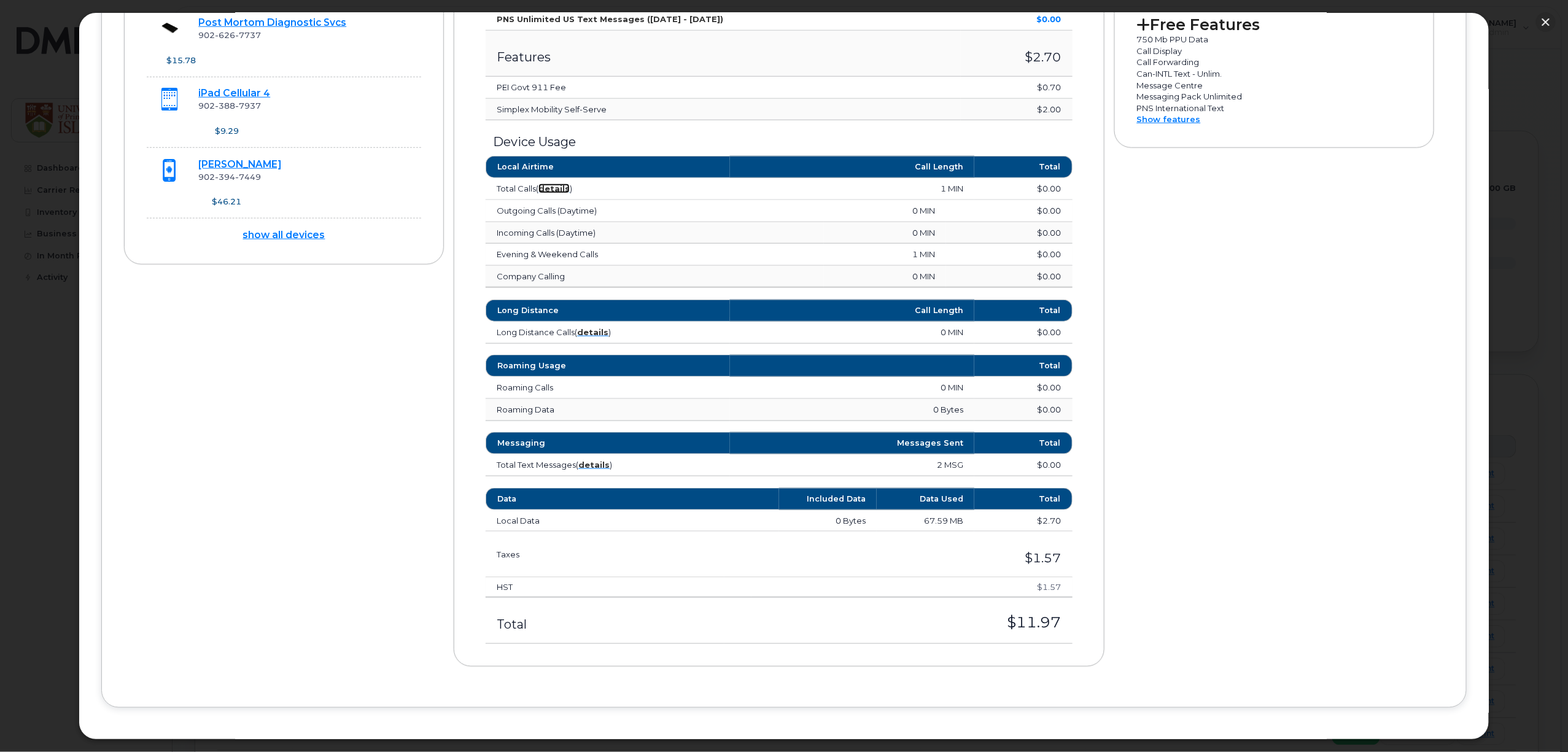
scroll to position [564, 0]
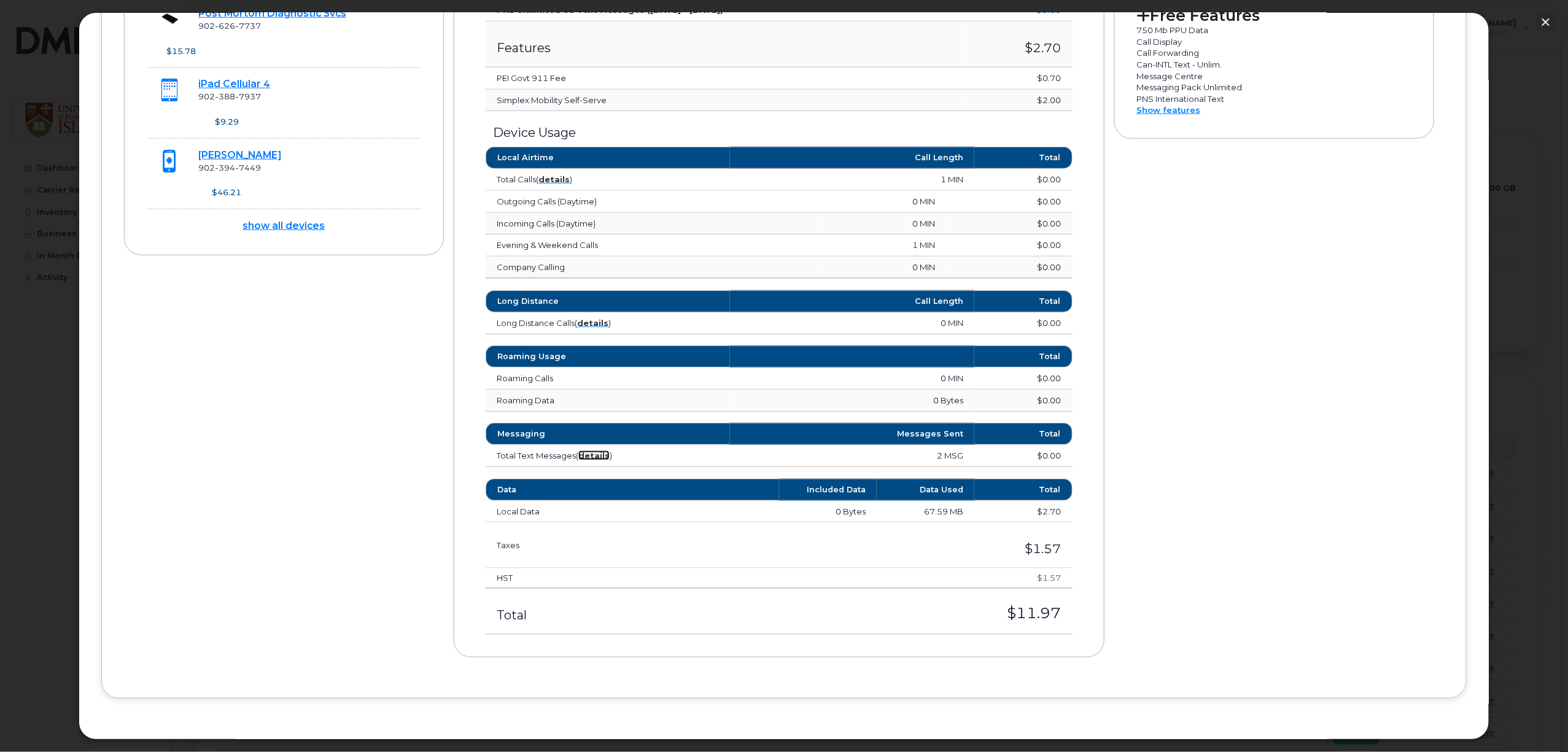
click at [594, 454] on strong "details" at bounding box center [593, 455] width 31 height 10
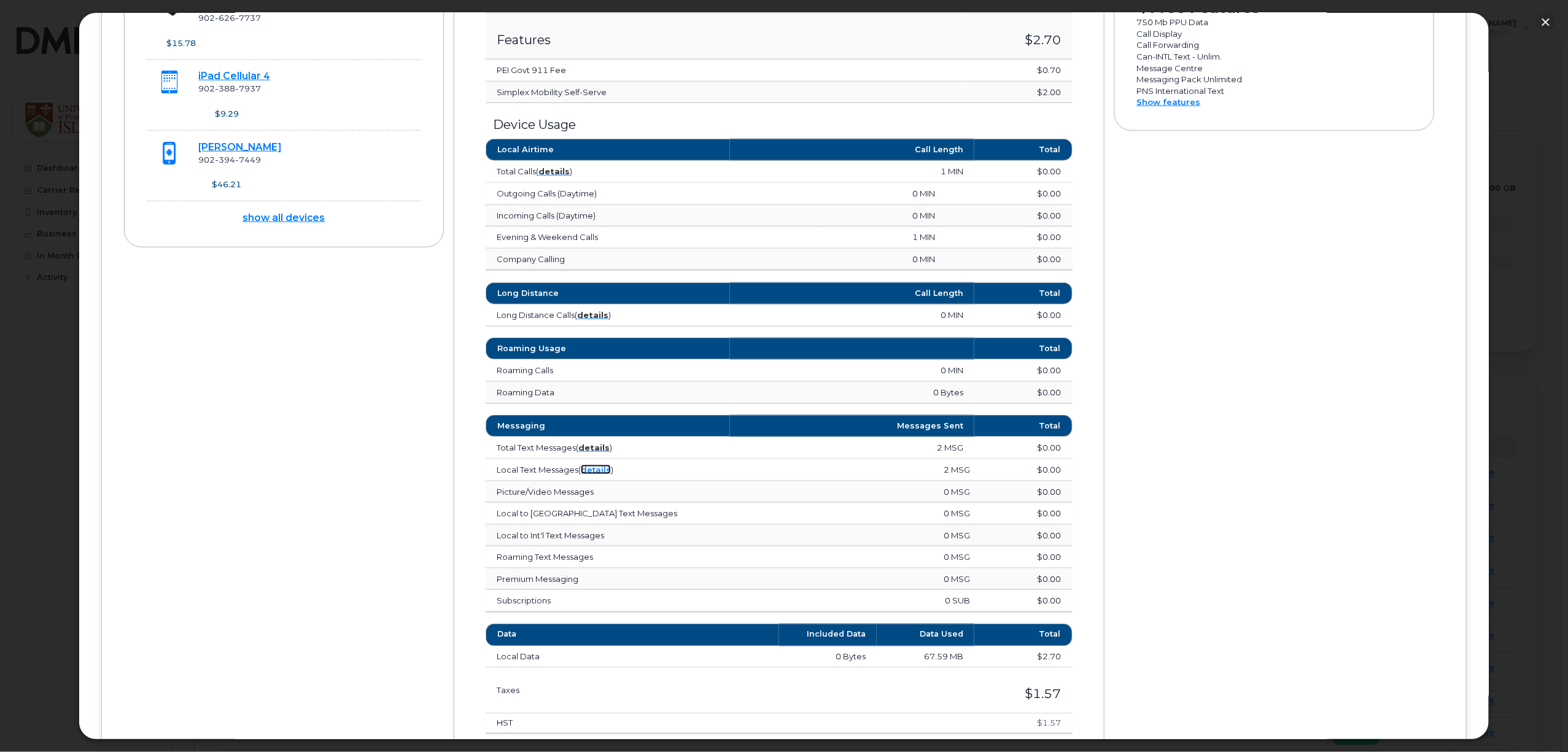
click at [598, 474] on link "details" at bounding box center [595, 469] width 30 height 10
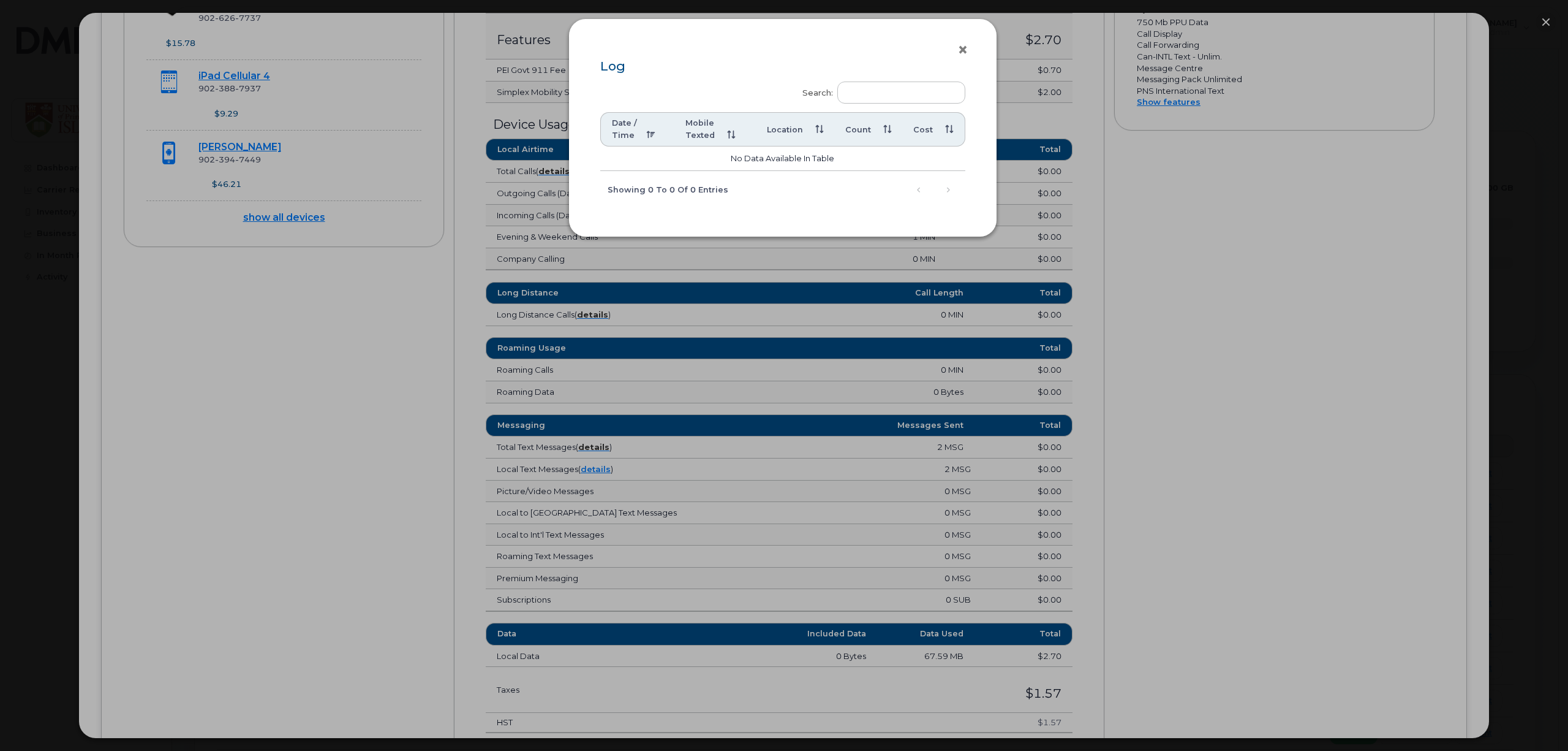
click at [964, 50] on button "×" at bounding box center [966, 50] width 17 height 18
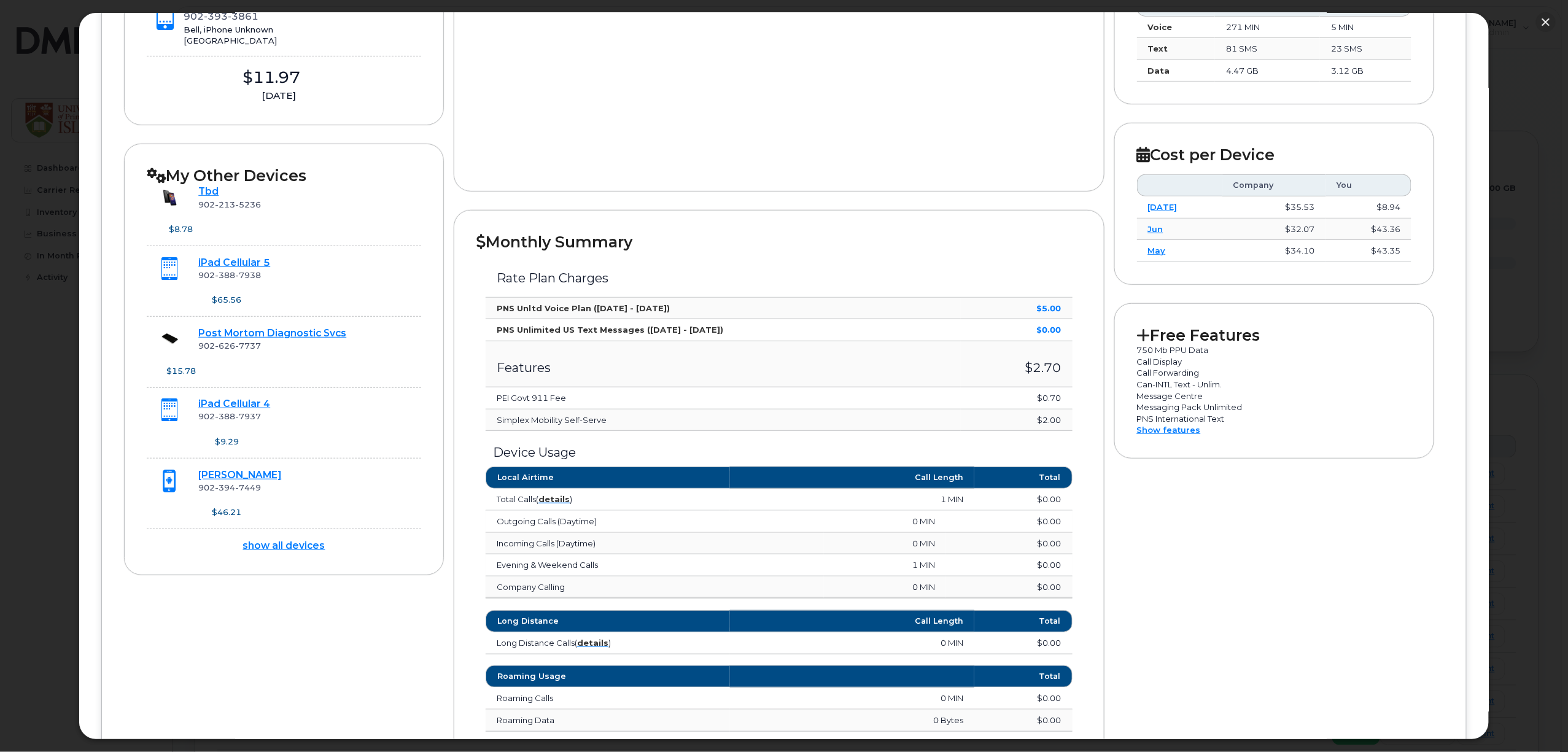
scroll to position [0, 0]
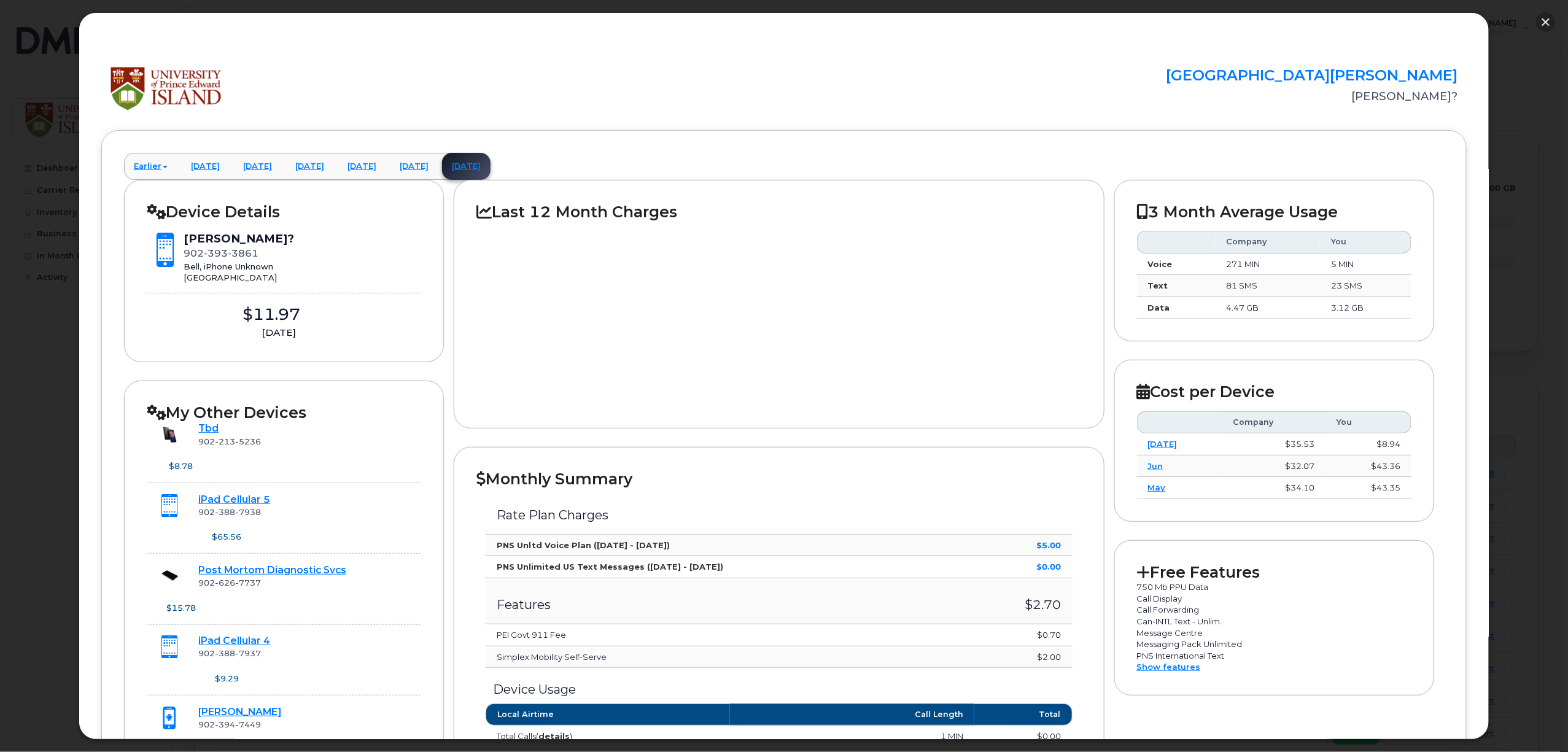
drag, startPoint x: 1544, startPoint y: 20, endPoint x: 749, endPoint y: 195, distance: 814.0
click at [1543, 20] on button "button" at bounding box center [1546, 22] width 20 height 20
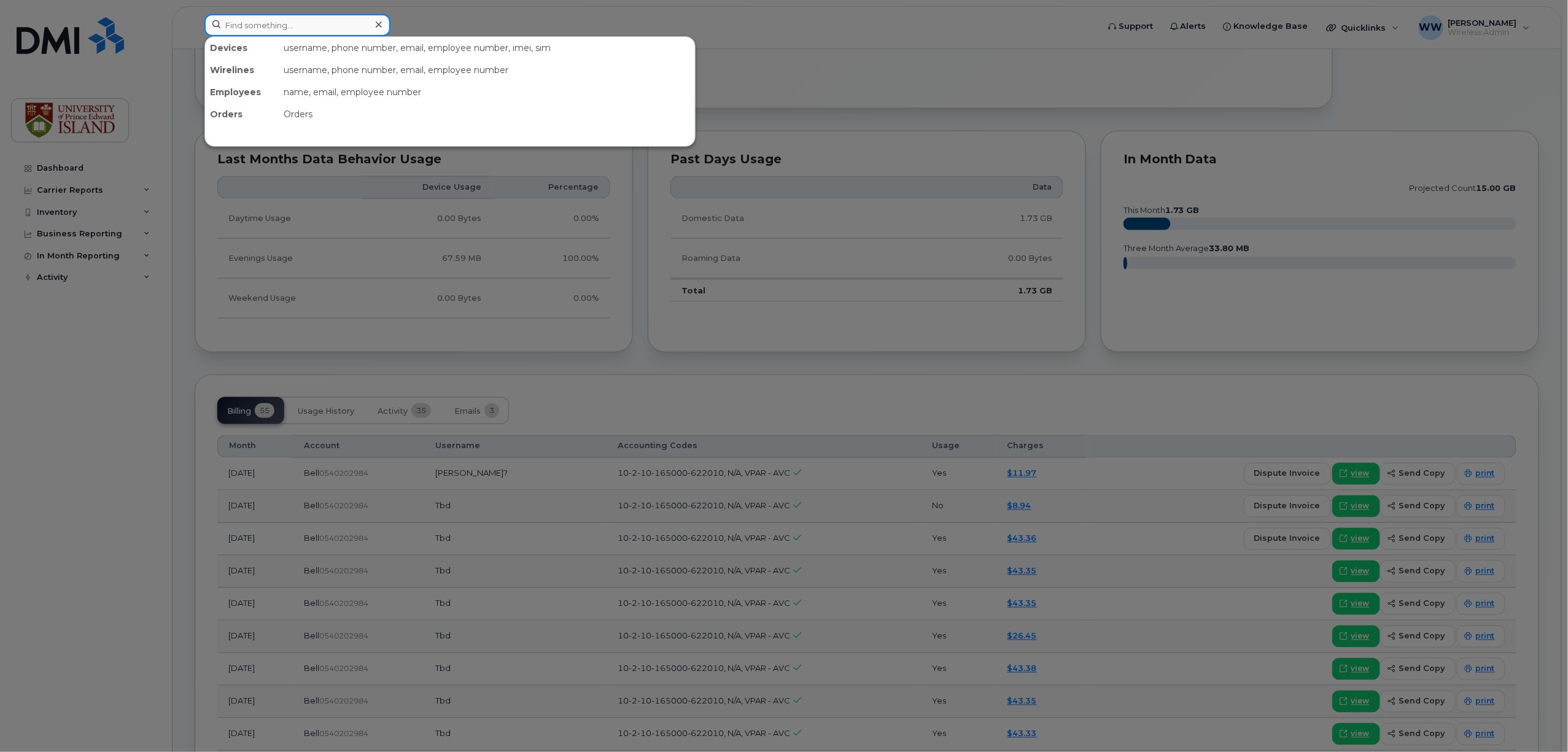
click at [247, 28] on input at bounding box center [298, 25] width 186 height 22
type input "-"
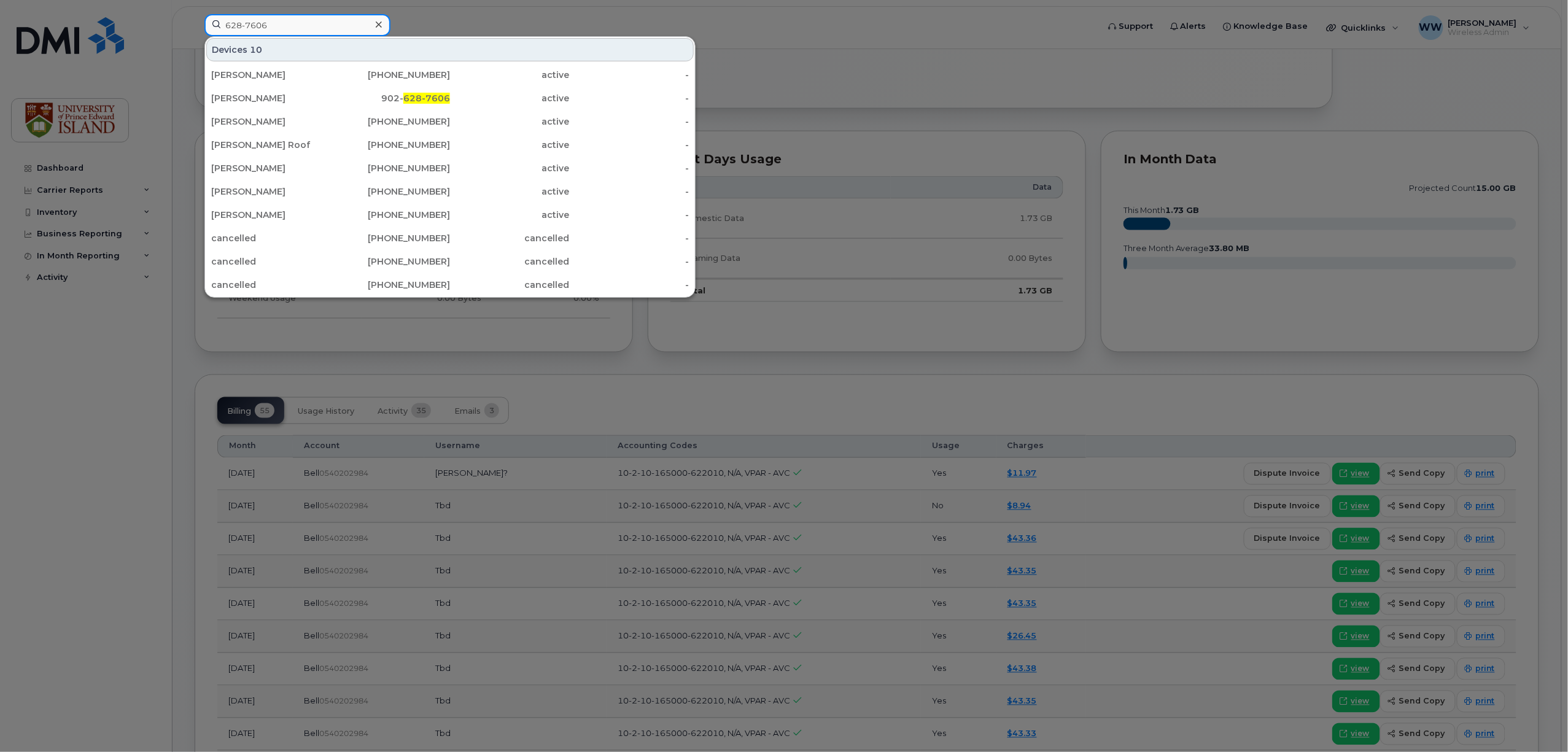
type input "628-7606"
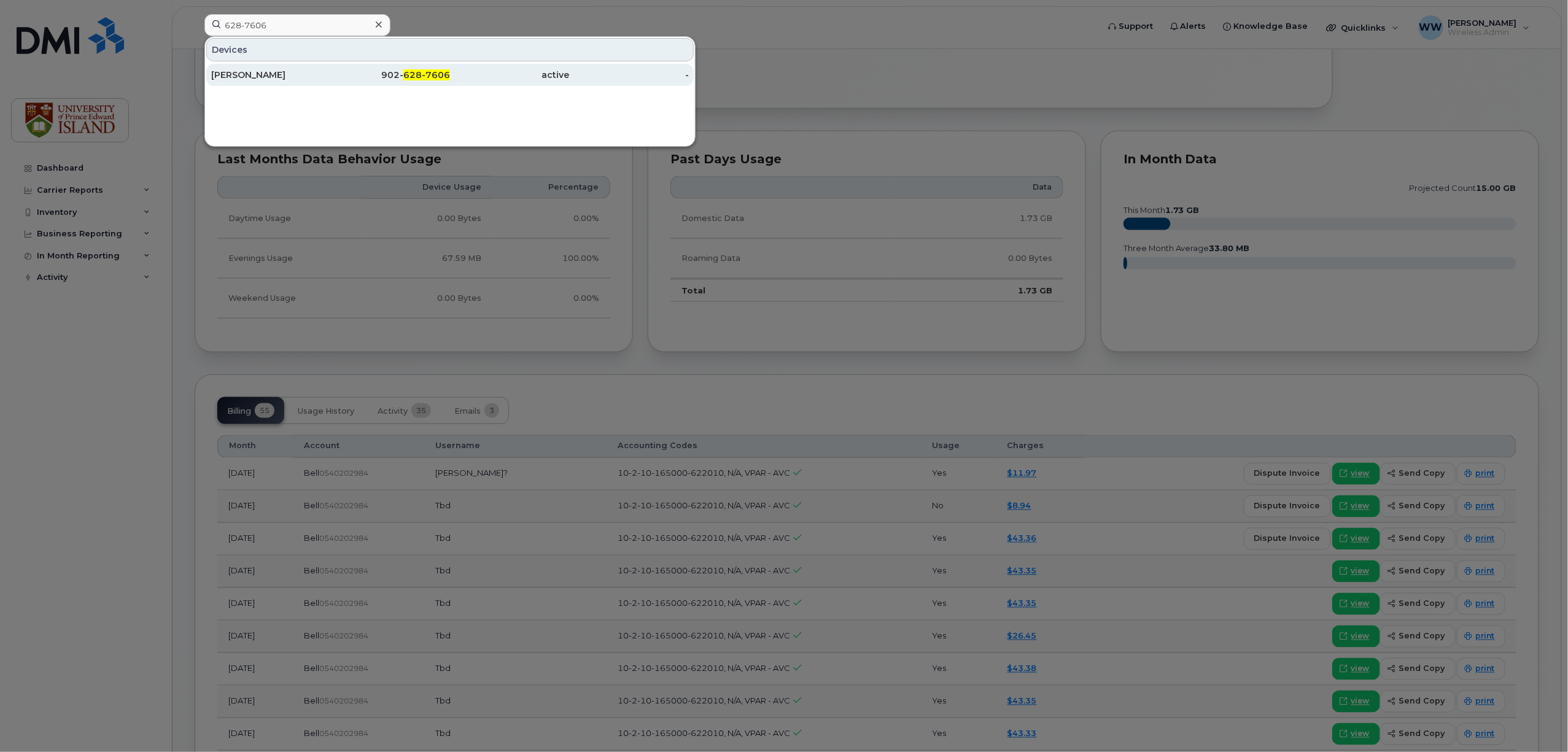
click at [249, 80] on div "[PERSON_NAME]" at bounding box center [271, 75] width 120 height 12
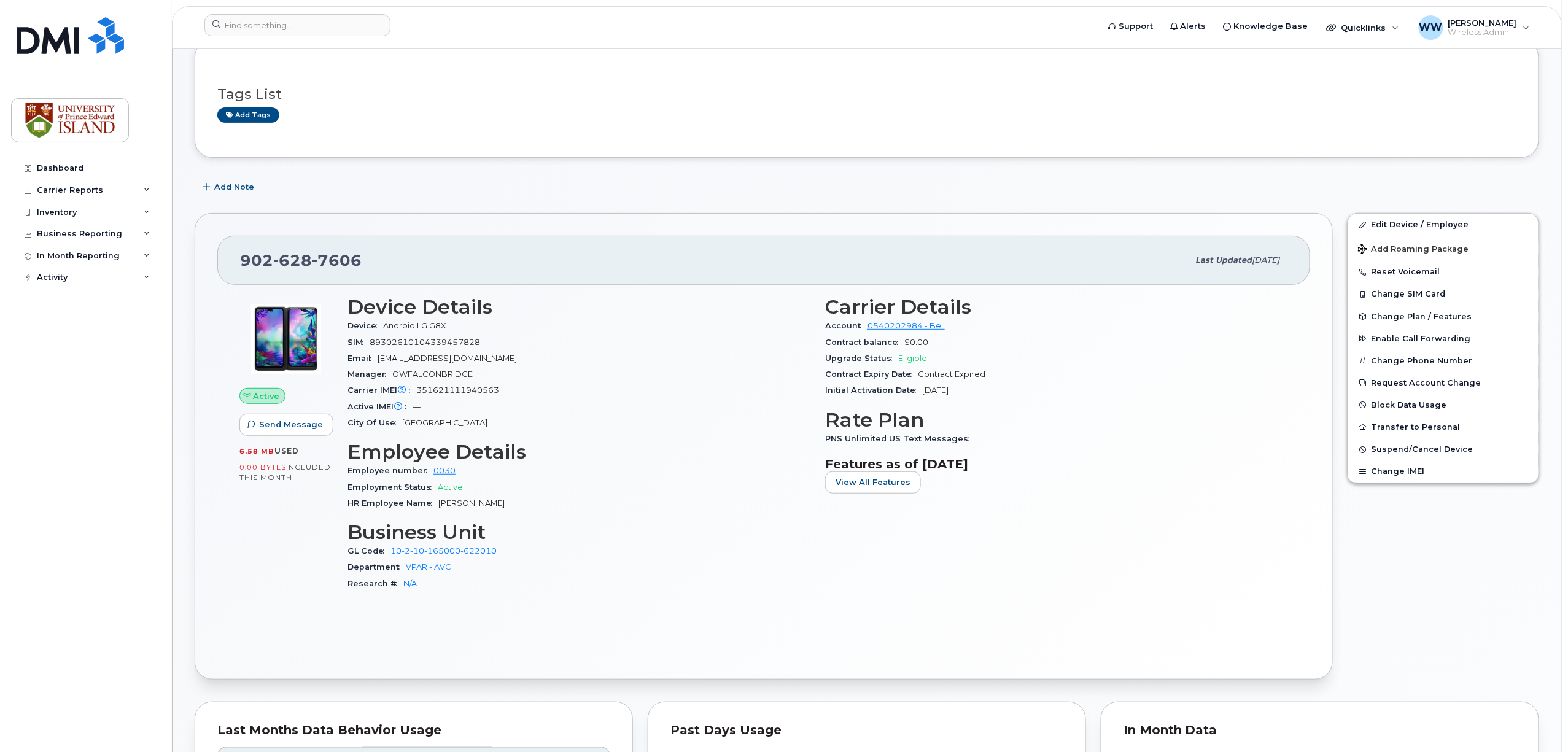
scroll to position [163, 0]
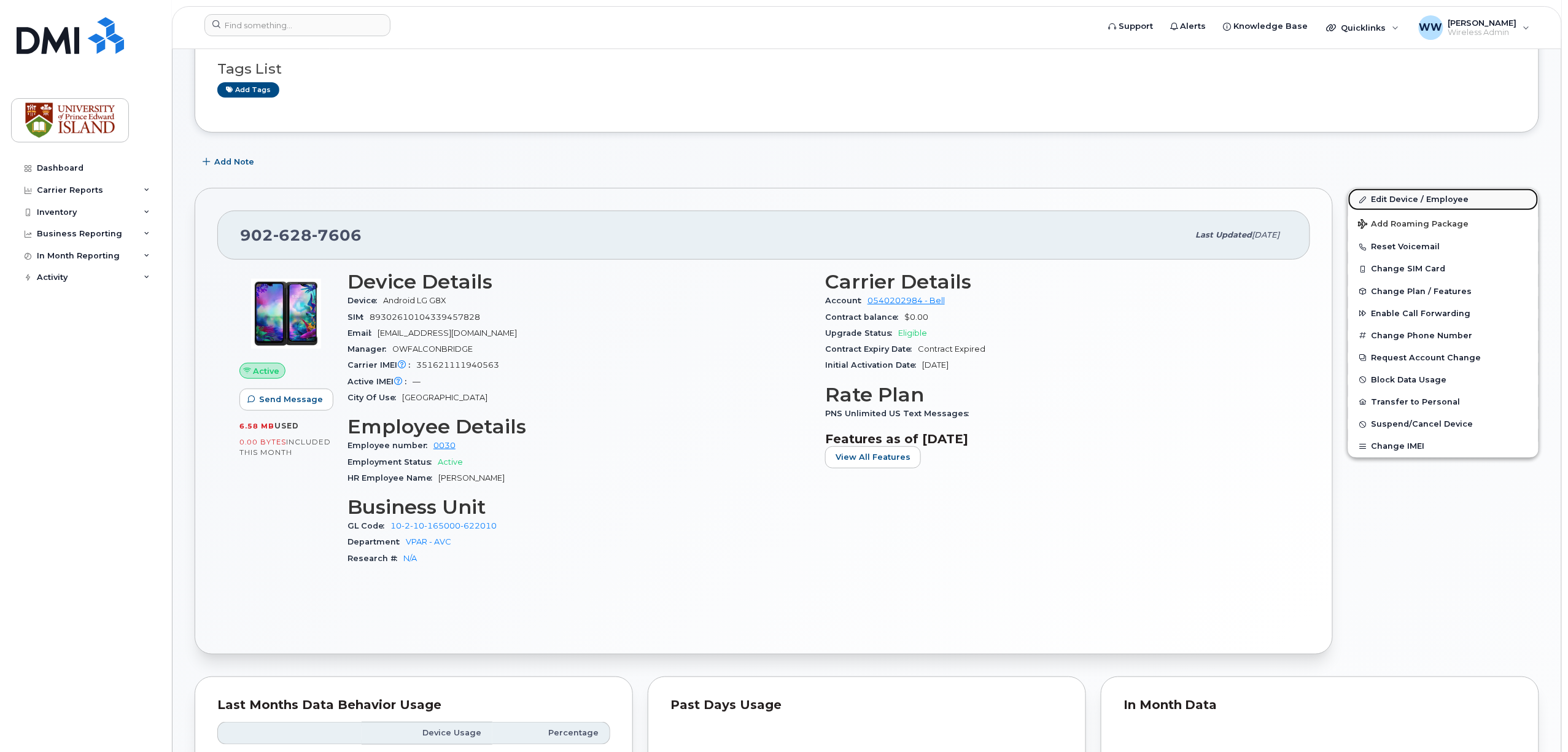
drag, startPoint x: 1401, startPoint y: 200, endPoint x: 1387, endPoint y: 205, distance: 14.9
click at [1400, 200] on link "Edit Device / Employee" at bounding box center [1443, 200] width 191 height 22
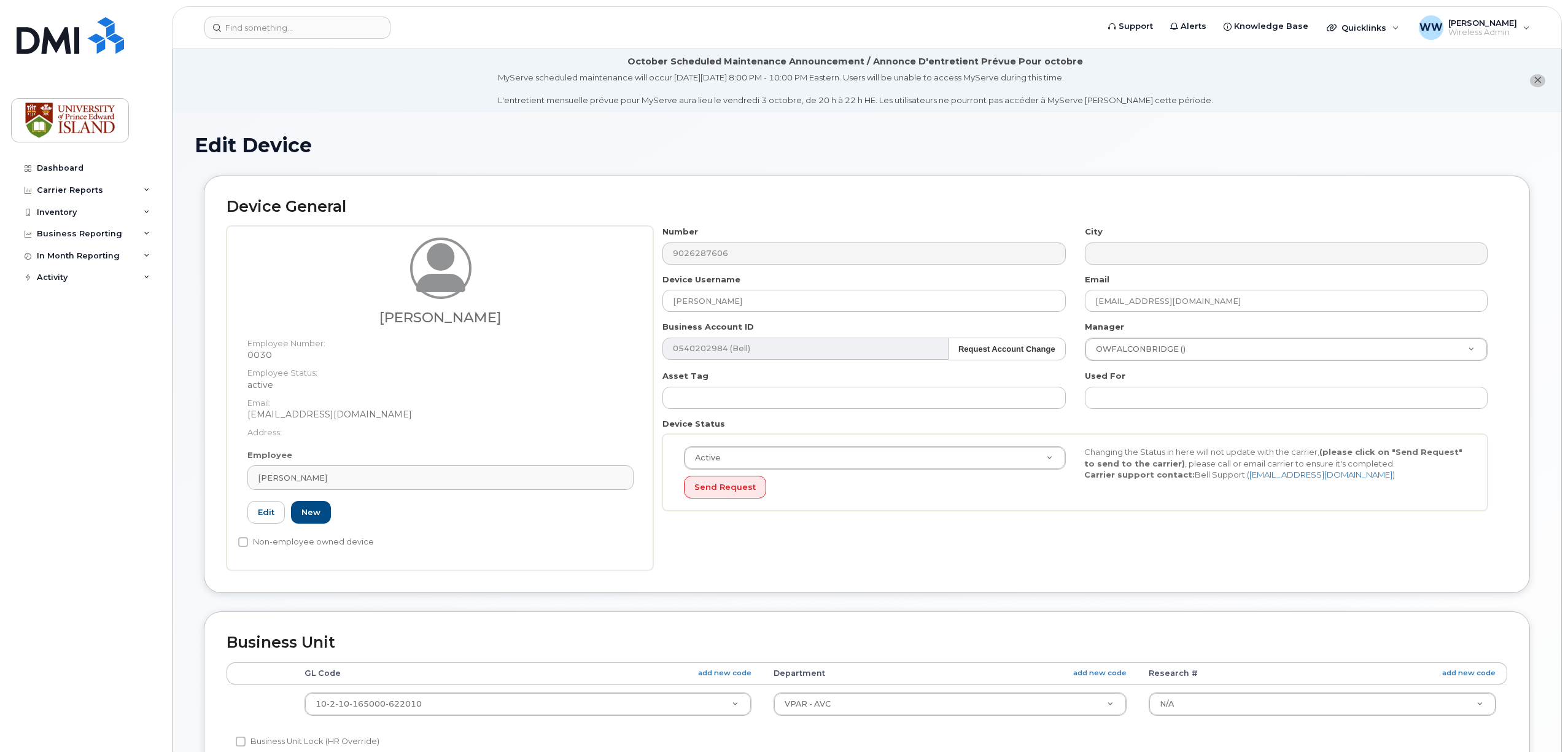
select select "2042298"
select select "2042284"
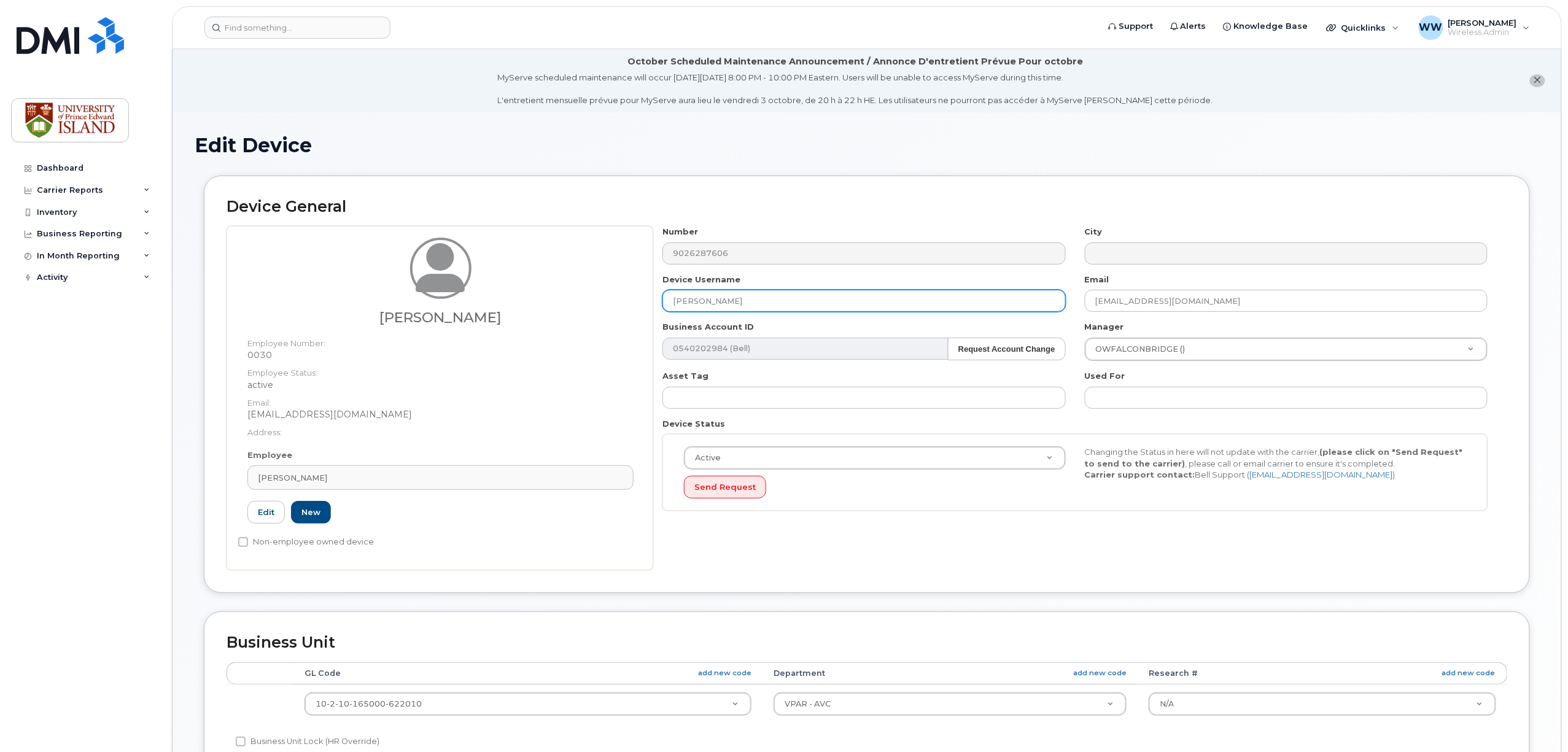
drag, startPoint x: 744, startPoint y: 297, endPoint x: 537, endPoint y: 301, distance: 207.0
click at [537, 301] on div "[PERSON_NAME] Employee Number: 0030 Employee Status: active Email: [EMAIL_ADDRE…" at bounding box center [867, 397] width 1280 height 345
type input "[PERSON_NAME]"
drag, startPoint x: 1183, startPoint y: 306, endPoint x: 1016, endPoint y: 304, distance: 167.0
click at [1016, 304] on div "Number 9026287606 City Device Username [PERSON_NAME] Email [EMAIL_ADDRESS][DOMA…" at bounding box center [1075, 373] width 844 height 294
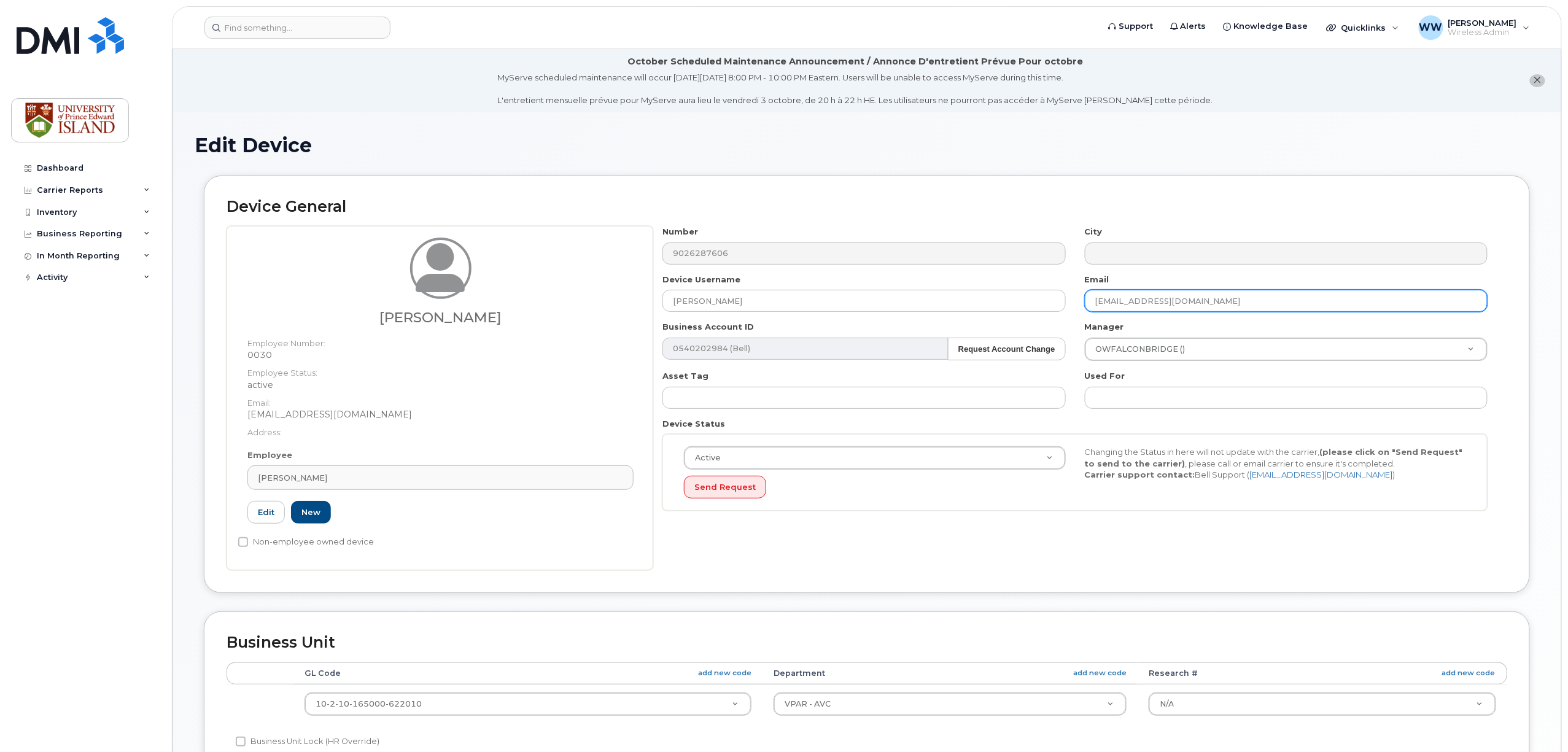
paste input "text"
paste input "zzz_fagnieszka@upei.ca"
click at [1113, 298] on input "zzz_fagnieszka@upei.ca" at bounding box center [1285, 301] width 402 height 22
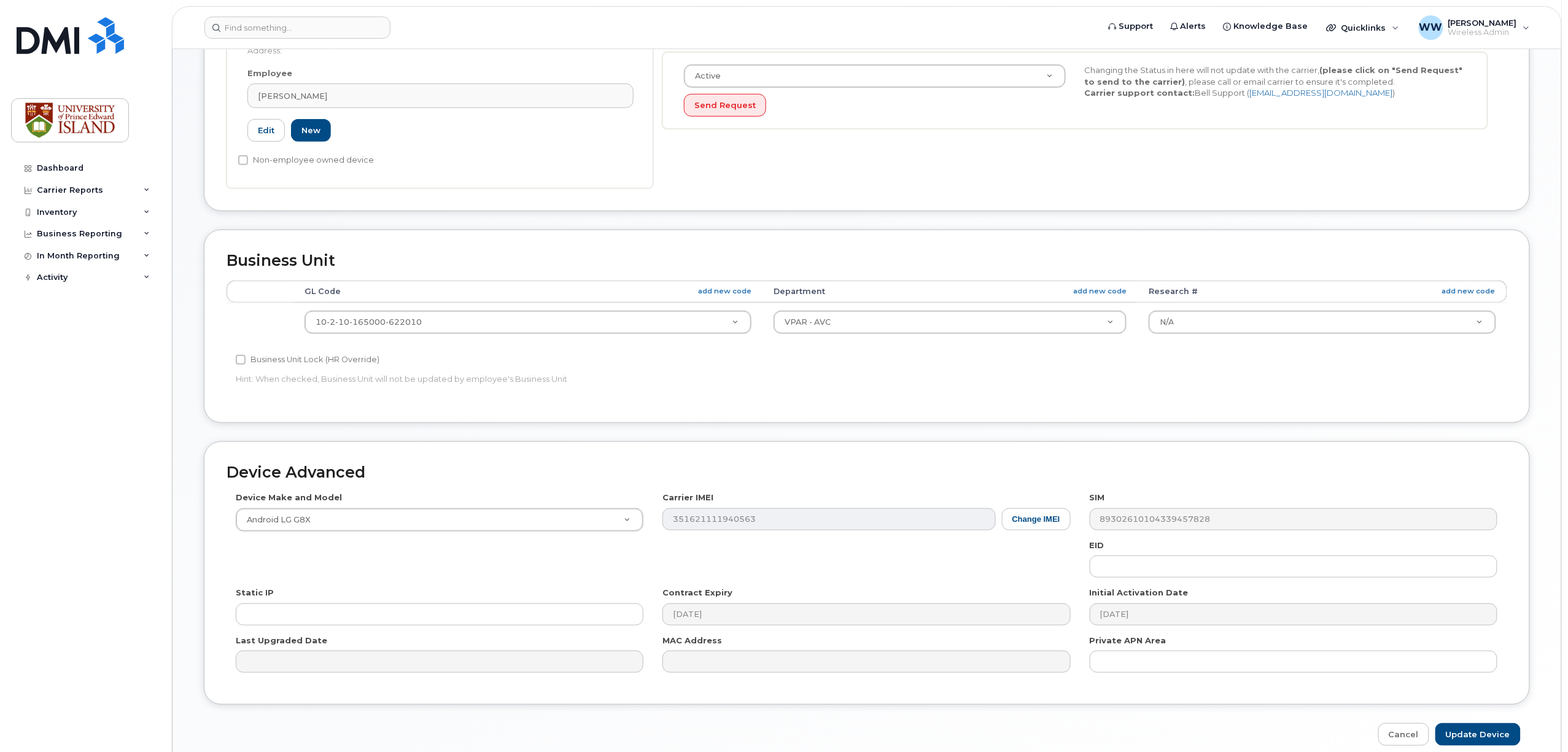
scroll to position [440, 0]
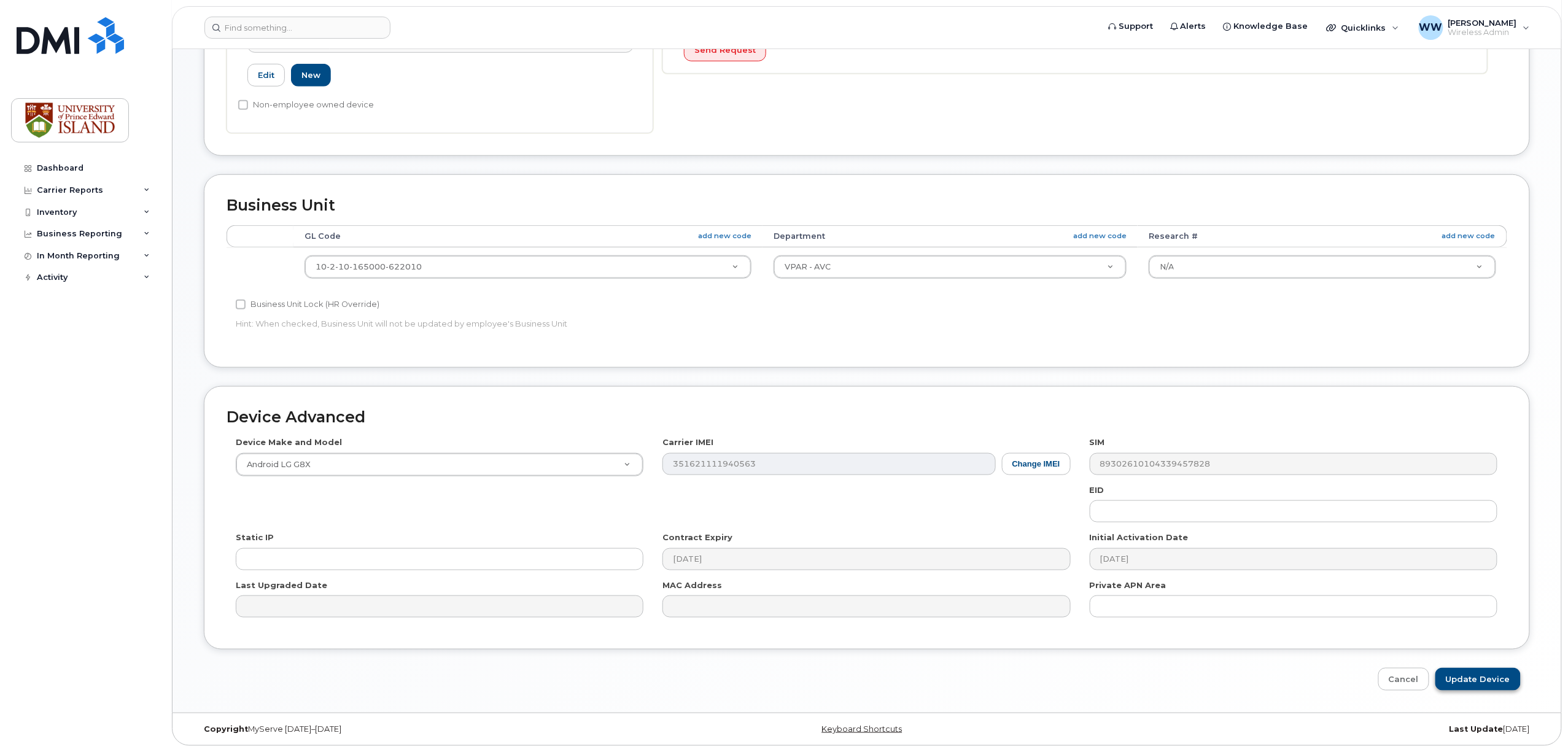
type input "[EMAIL_ADDRESS][DOMAIN_NAME]"
drag, startPoint x: 1494, startPoint y: 682, endPoint x: 1487, endPoint y: 673, distance: 11.4
click at [1495, 681] on input "Update Device" at bounding box center [1477, 679] width 85 height 23
type input "Saving..."
